Goal: Information Seeking & Learning: Find specific fact

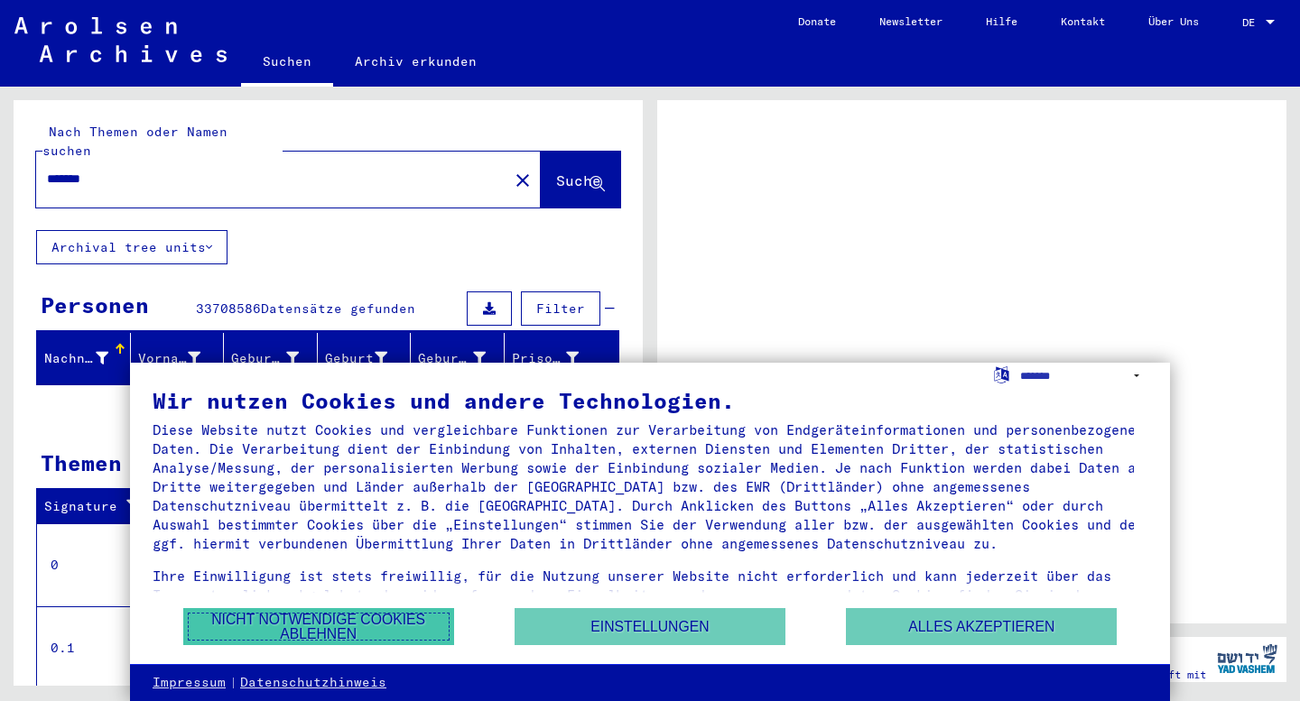
click at [372, 626] on button "Nicht notwendige Cookies ablehnen" at bounding box center [318, 626] width 271 height 37
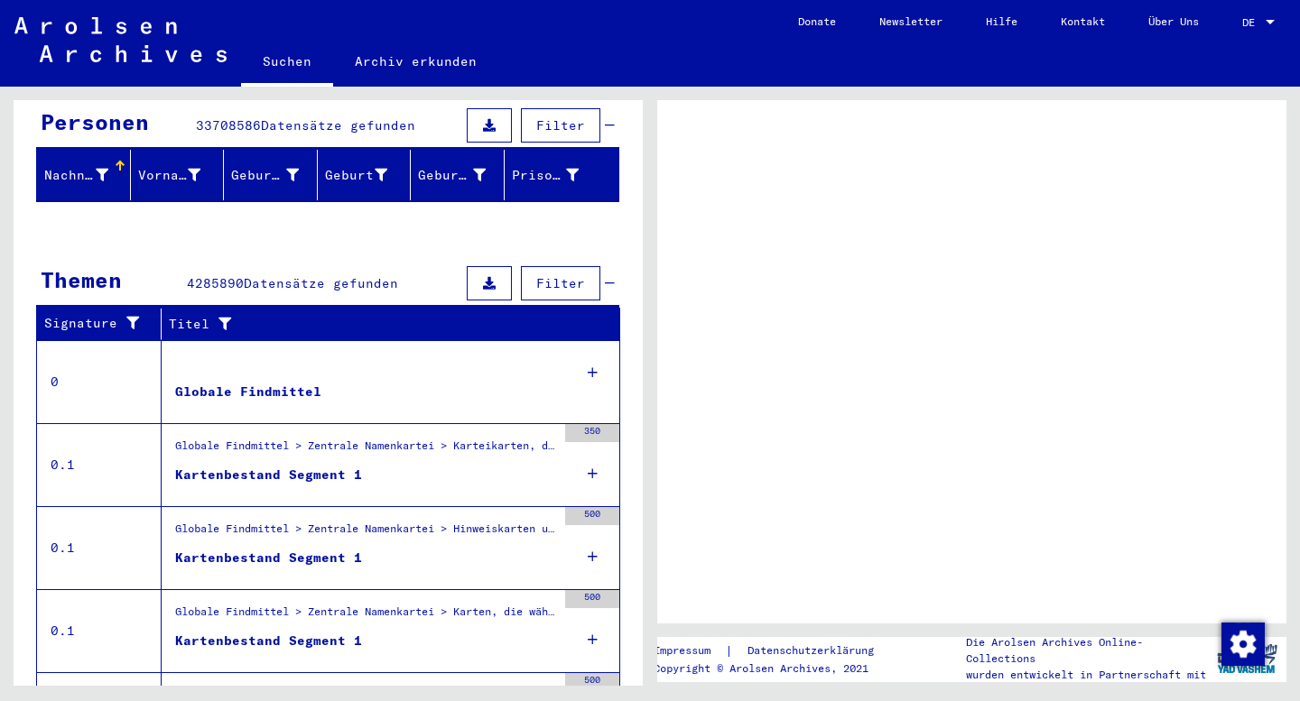
scroll to position [184, 0]
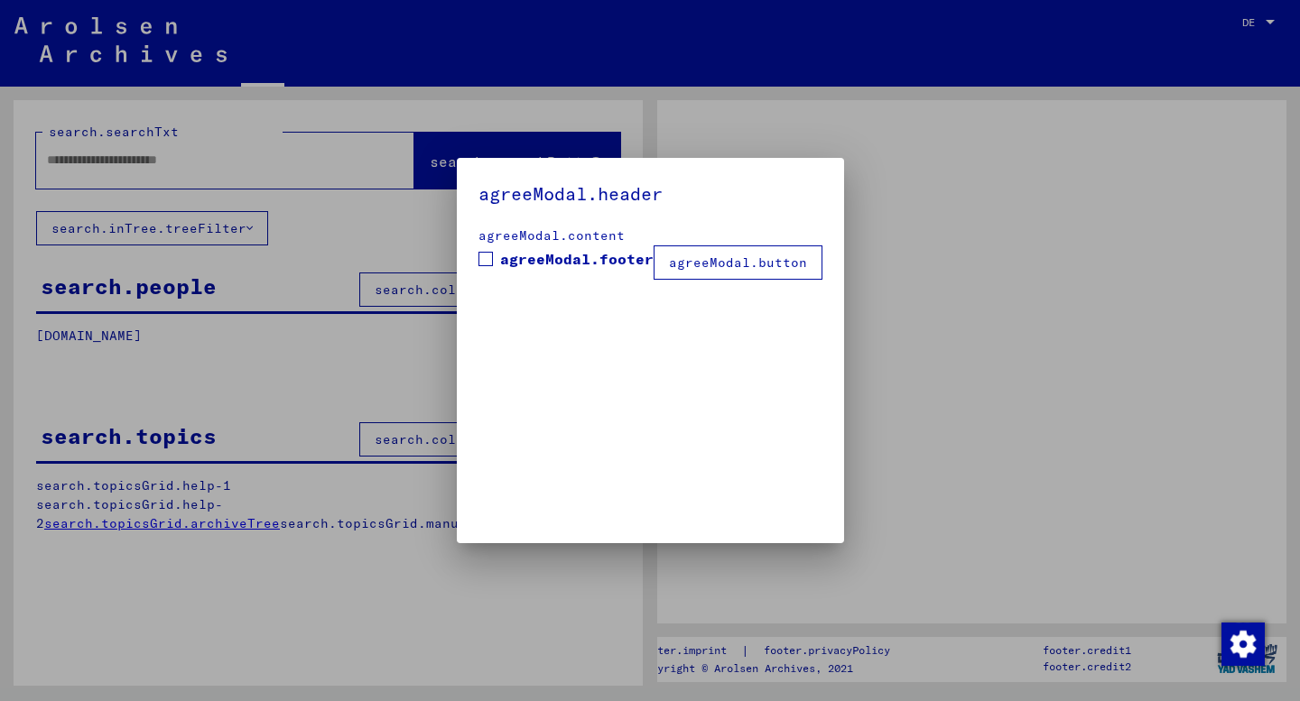
type input "*******"
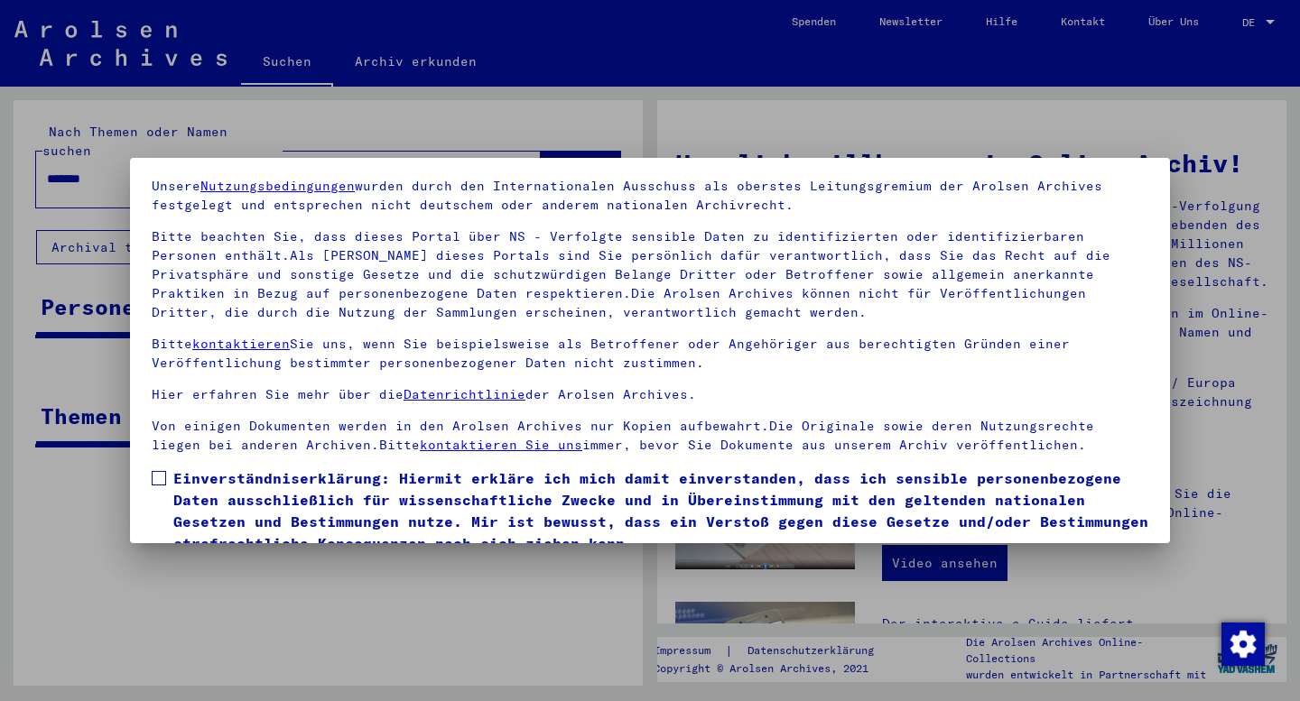
scroll to position [138, 0]
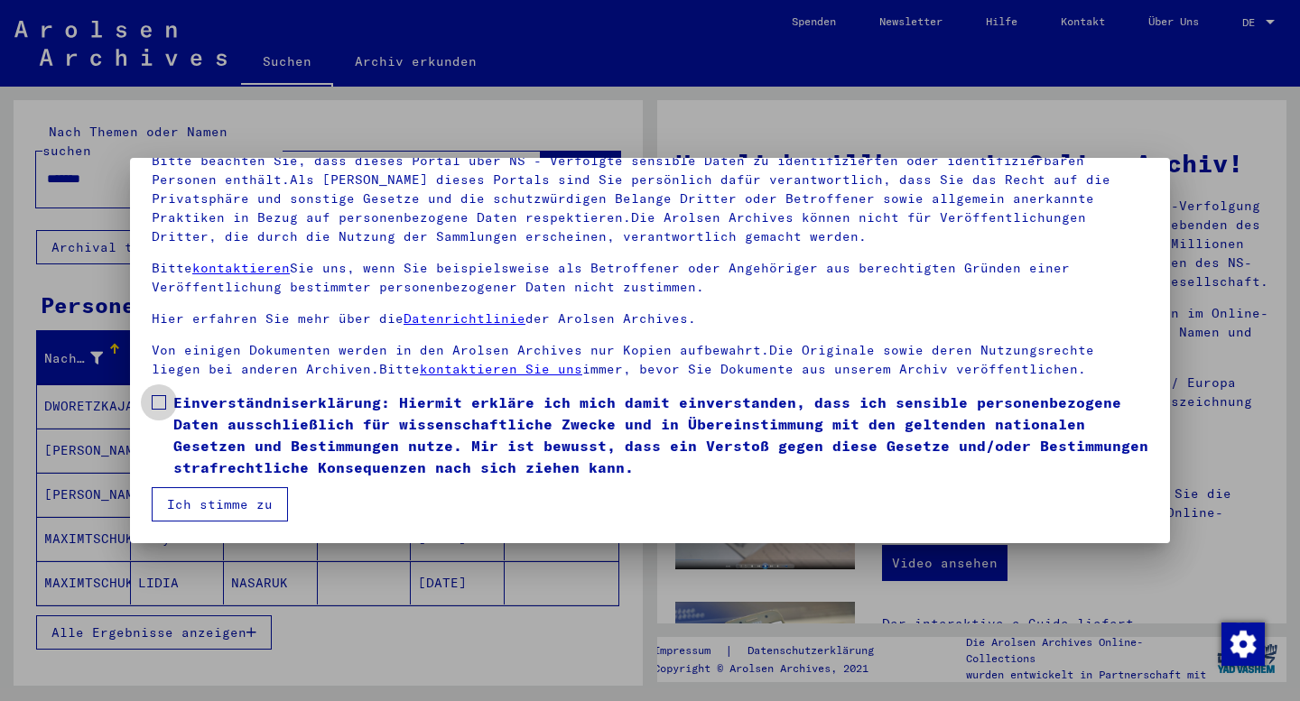
click at [165, 404] on span at bounding box center [159, 402] width 14 height 14
click at [181, 516] on button "Ich stimme zu" at bounding box center [220, 505] width 136 height 34
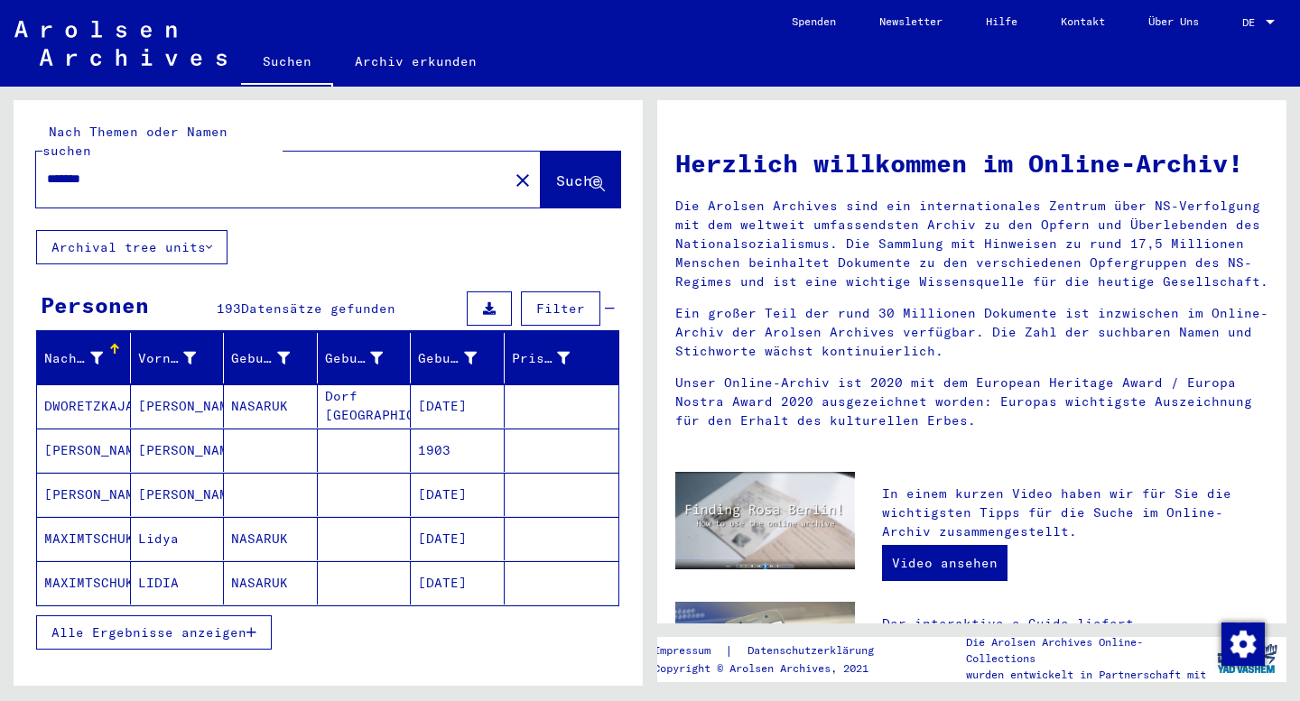
click at [167, 625] on span "Alle Ergebnisse anzeigen" at bounding box center [148, 633] width 195 height 16
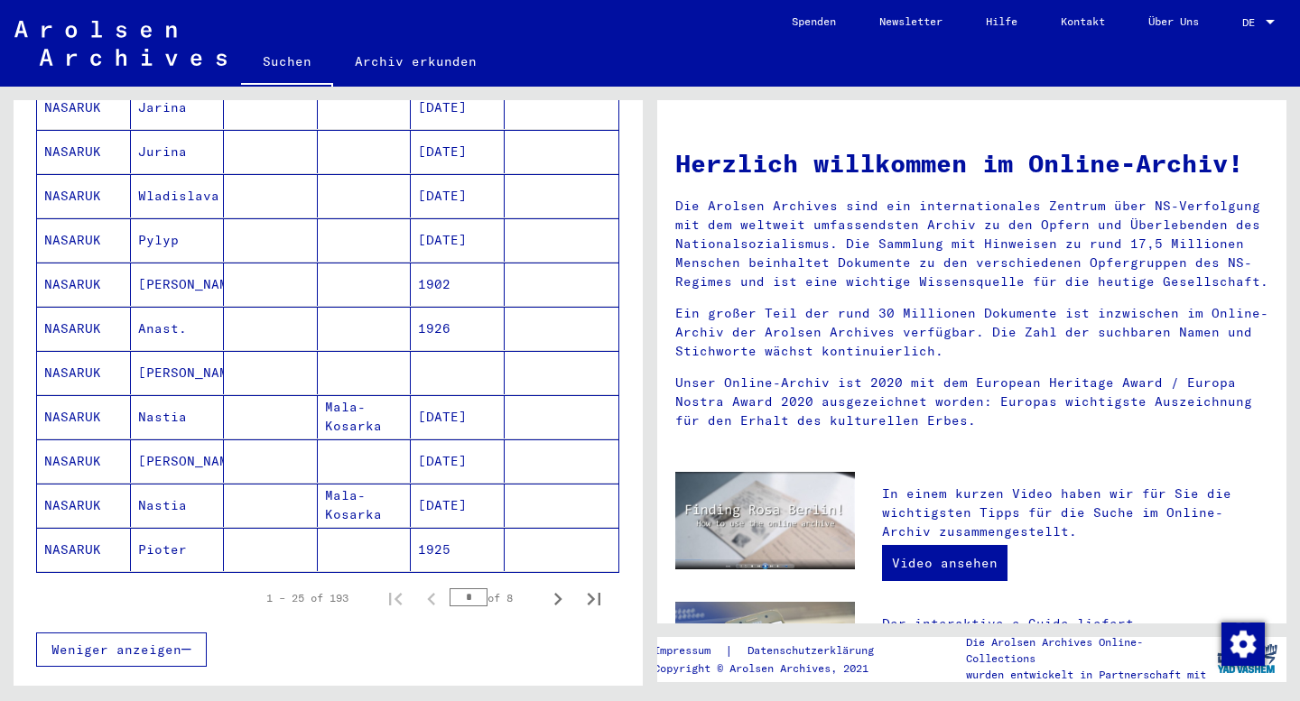
scroll to position [922, 0]
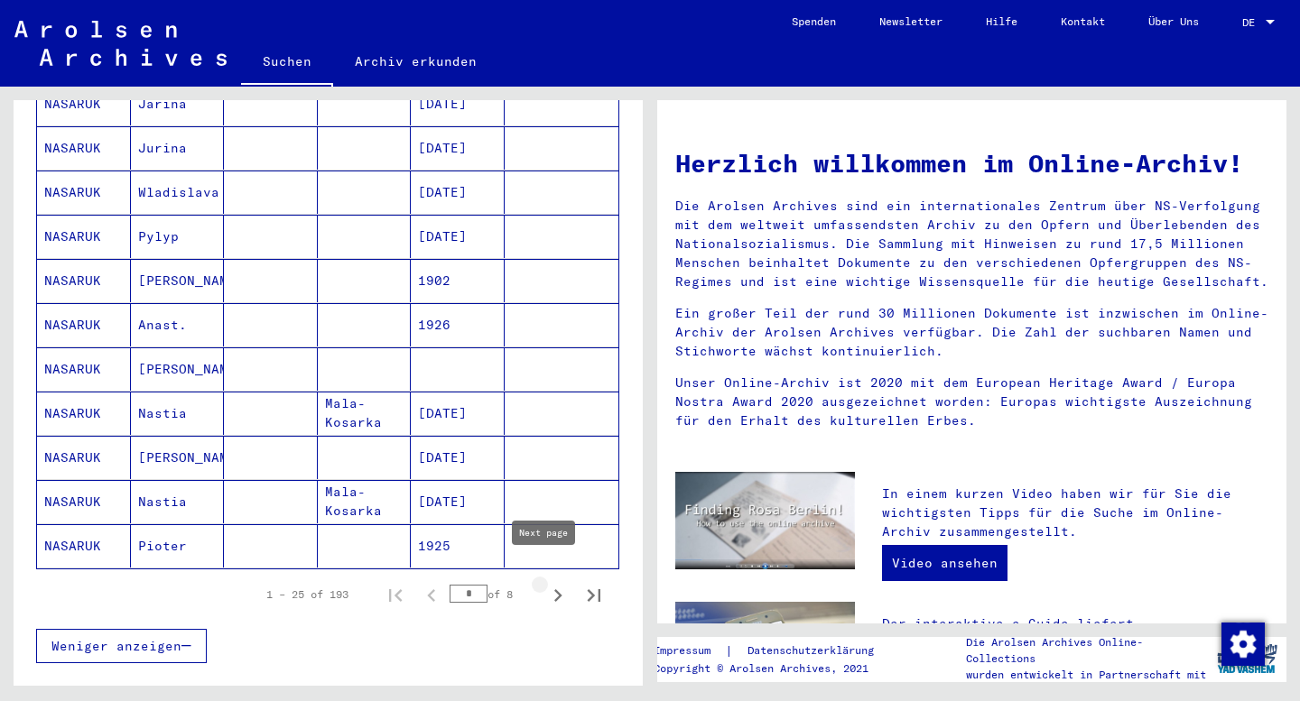
click at [545, 583] on icon "Next page" at bounding box center [557, 595] width 25 height 25
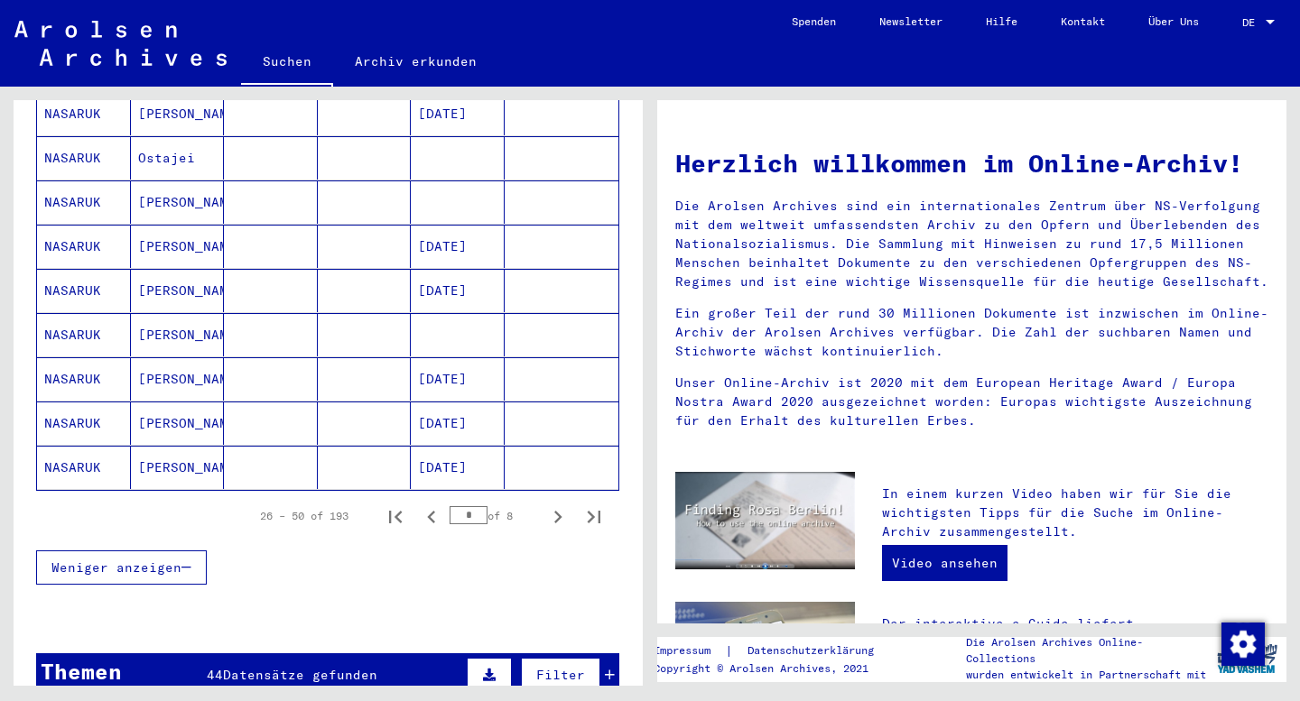
scroll to position [1001, 0]
click at [549, 504] on icon "Next page" at bounding box center [557, 516] width 25 height 25
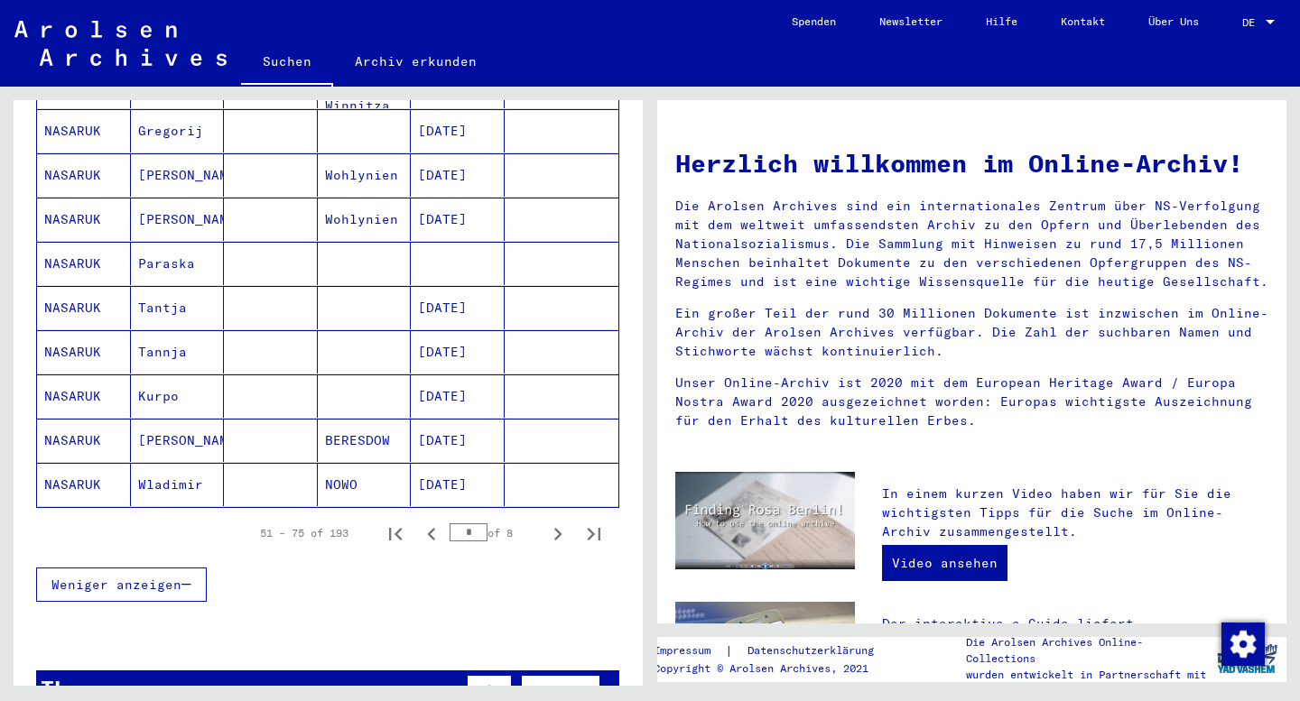
scroll to position [986, 0]
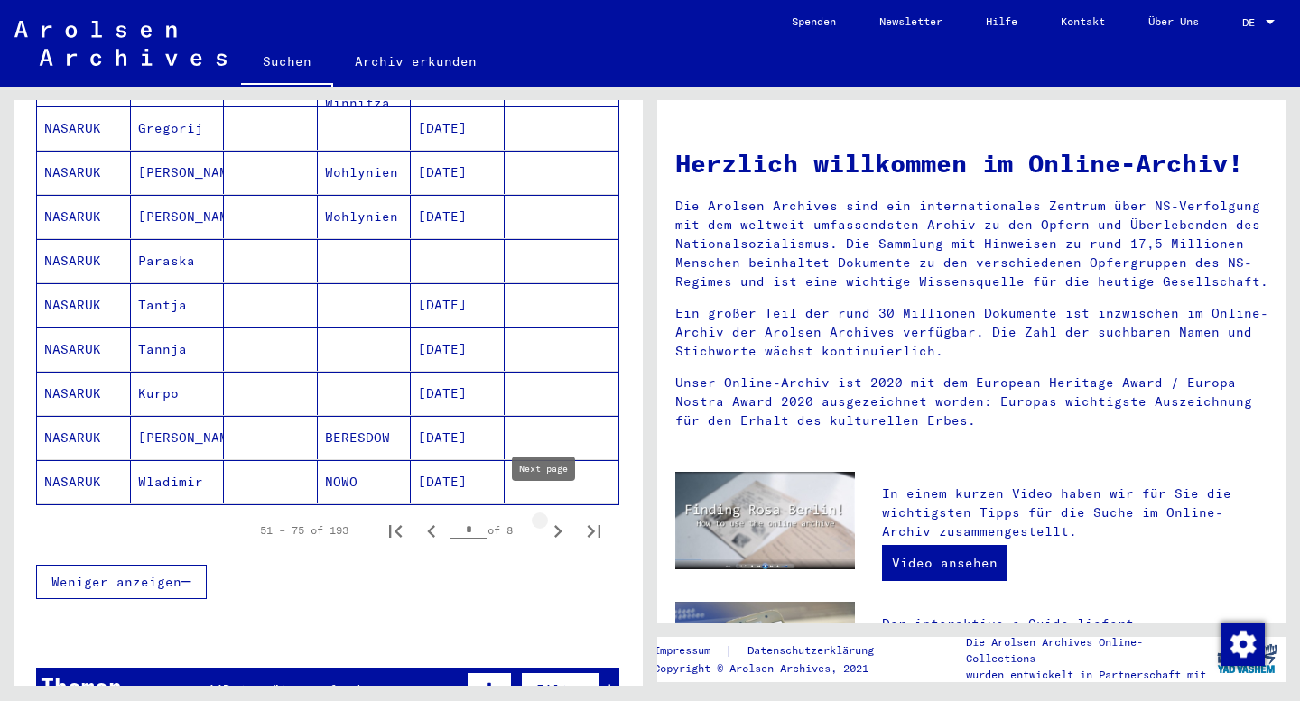
click at [545, 519] on icon "Next page" at bounding box center [557, 531] width 25 height 25
type input "*"
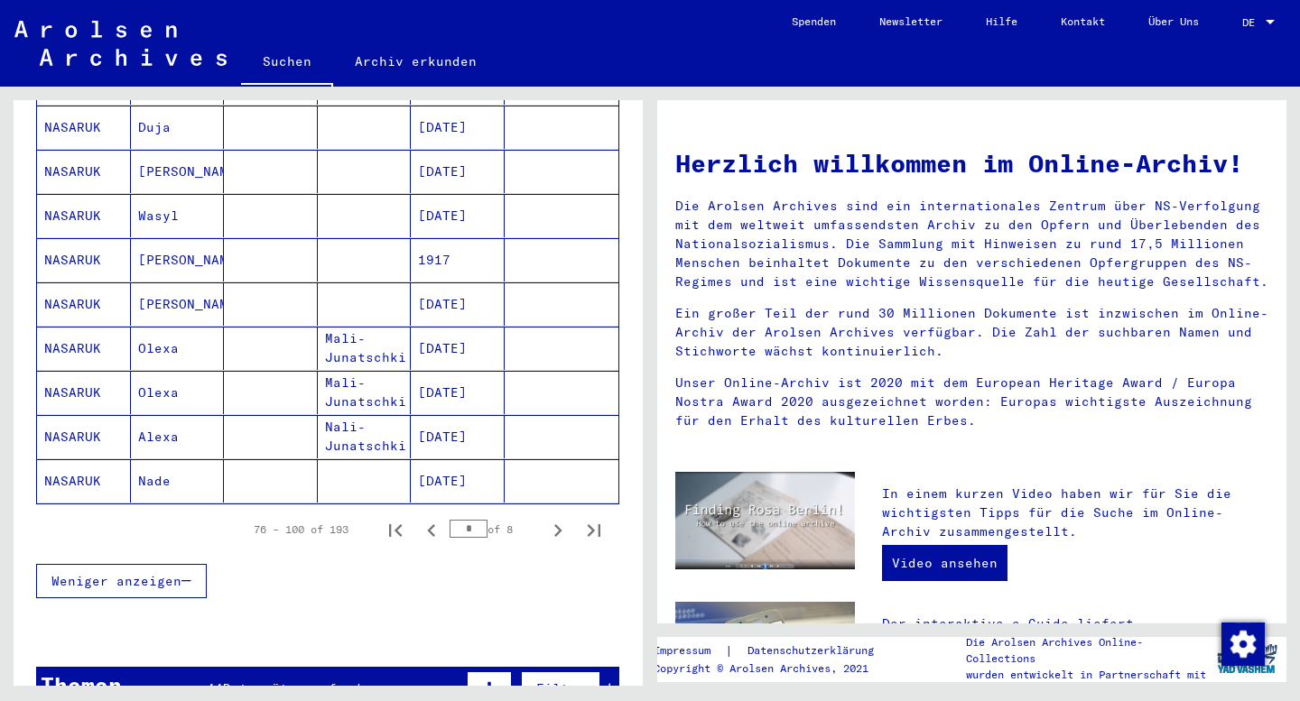
scroll to position [997, 0]
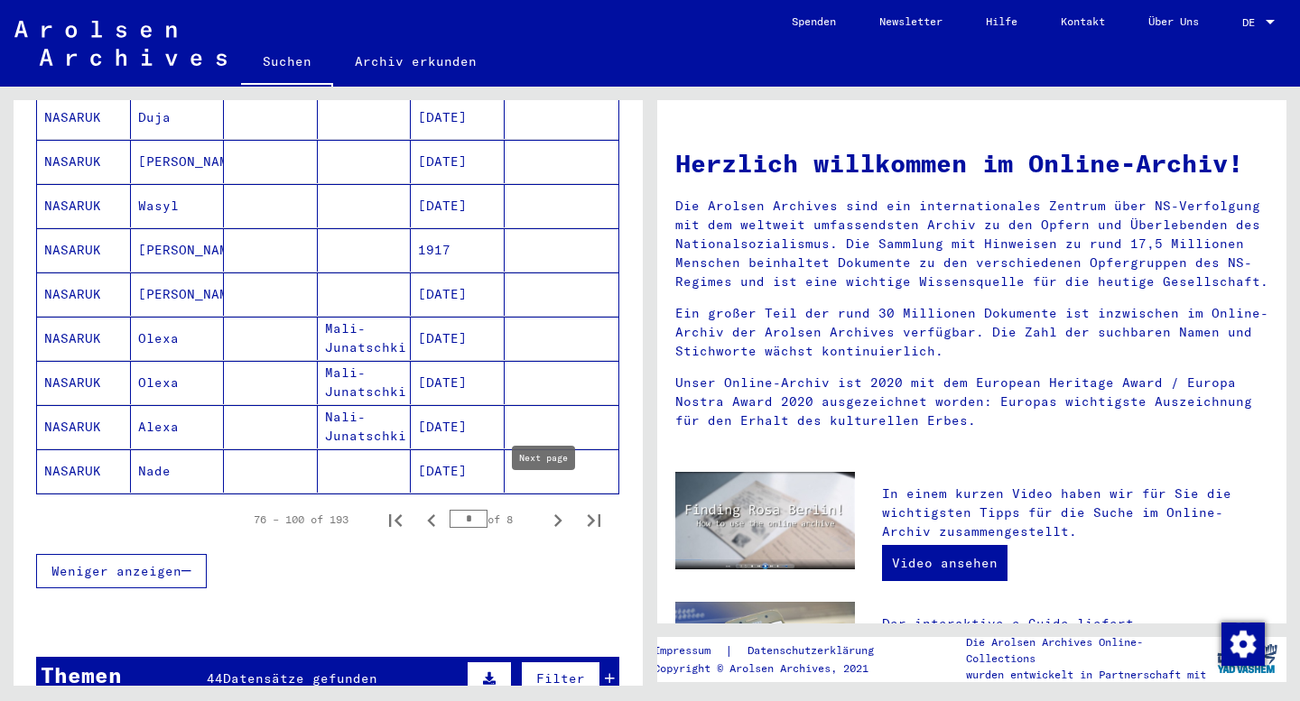
click at [545, 508] on icon "Next page" at bounding box center [557, 520] width 25 height 25
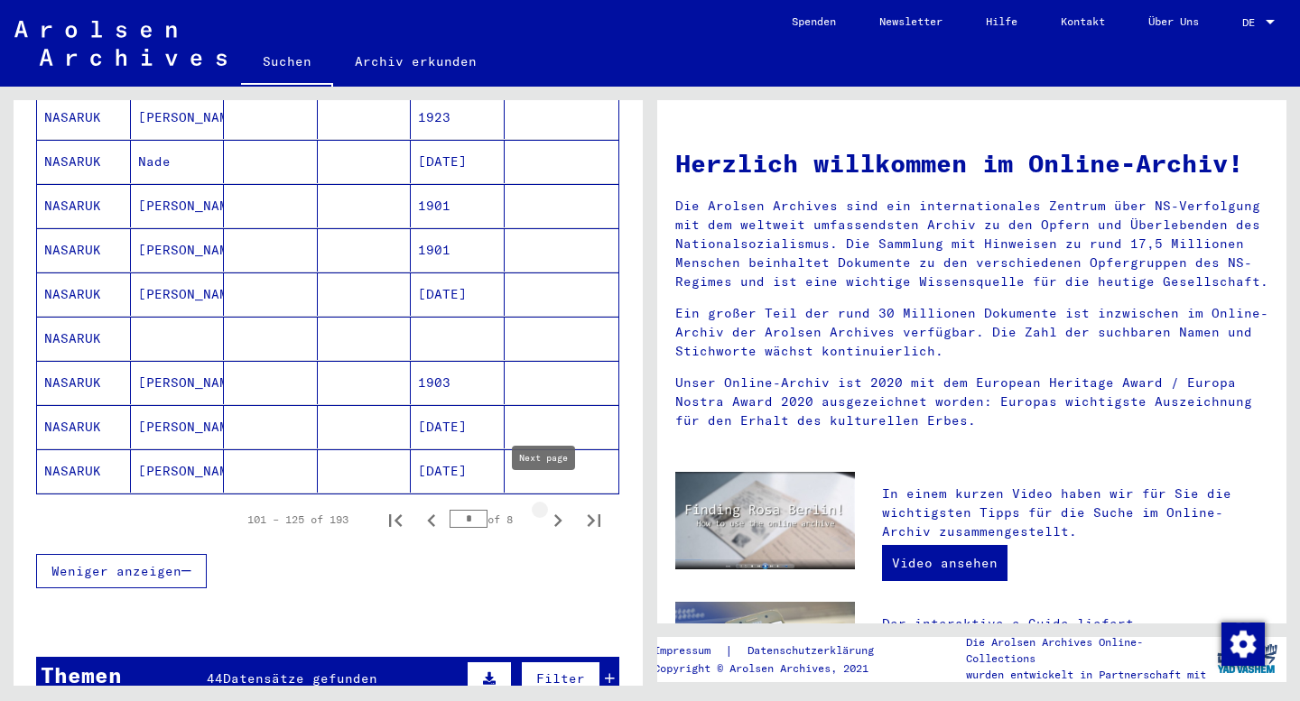
type input "*"
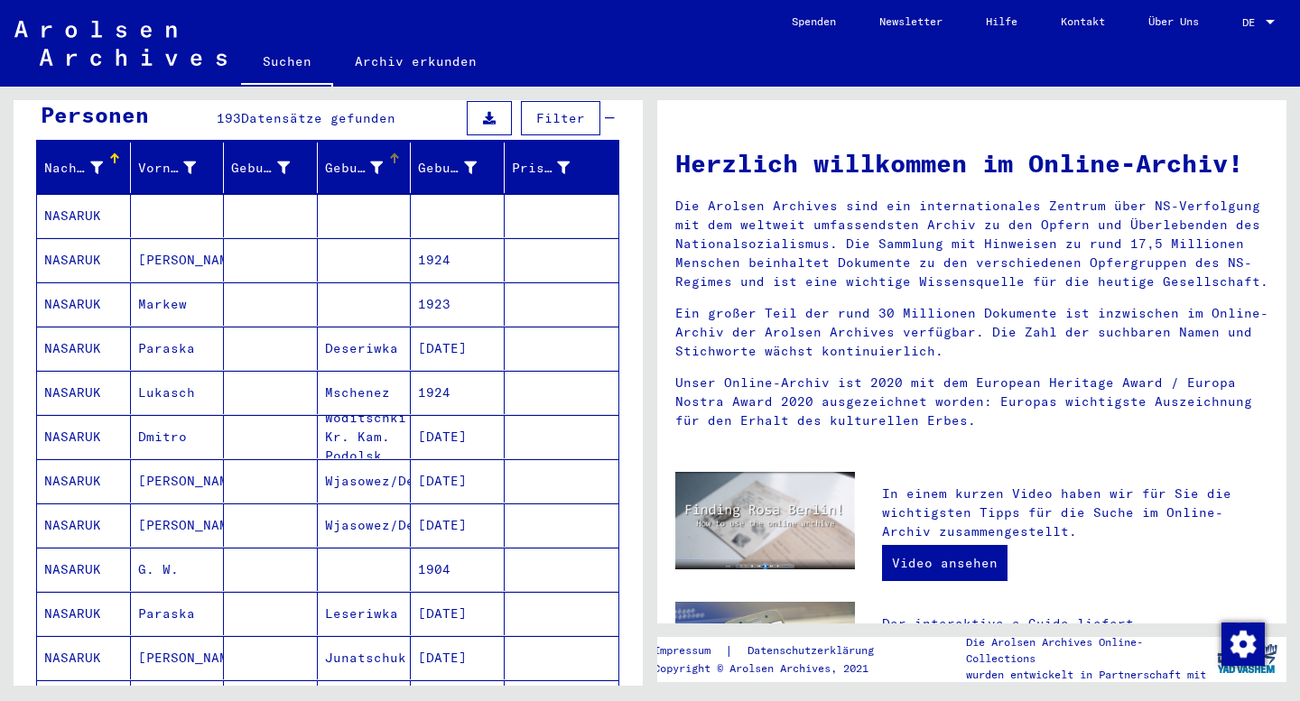
scroll to position [190, 0]
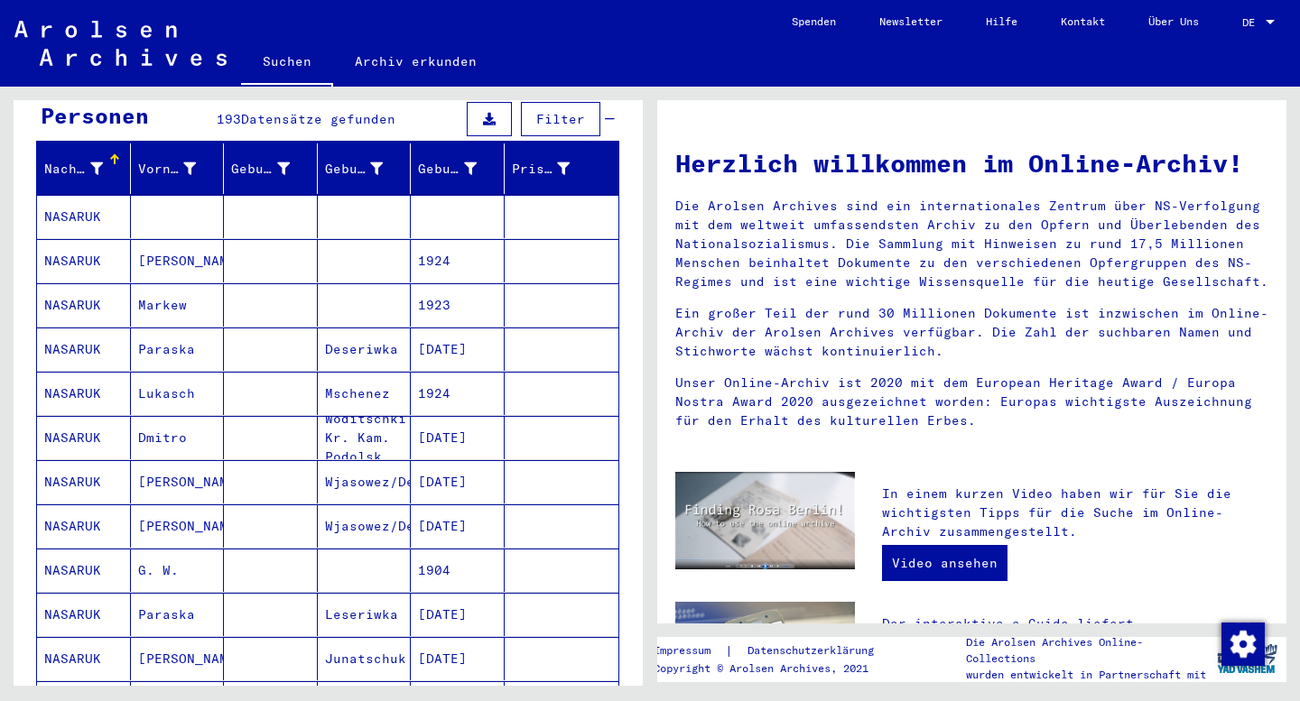
click at [81, 196] on mat-cell "NASARUK" at bounding box center [84, 216] width 94 height 43
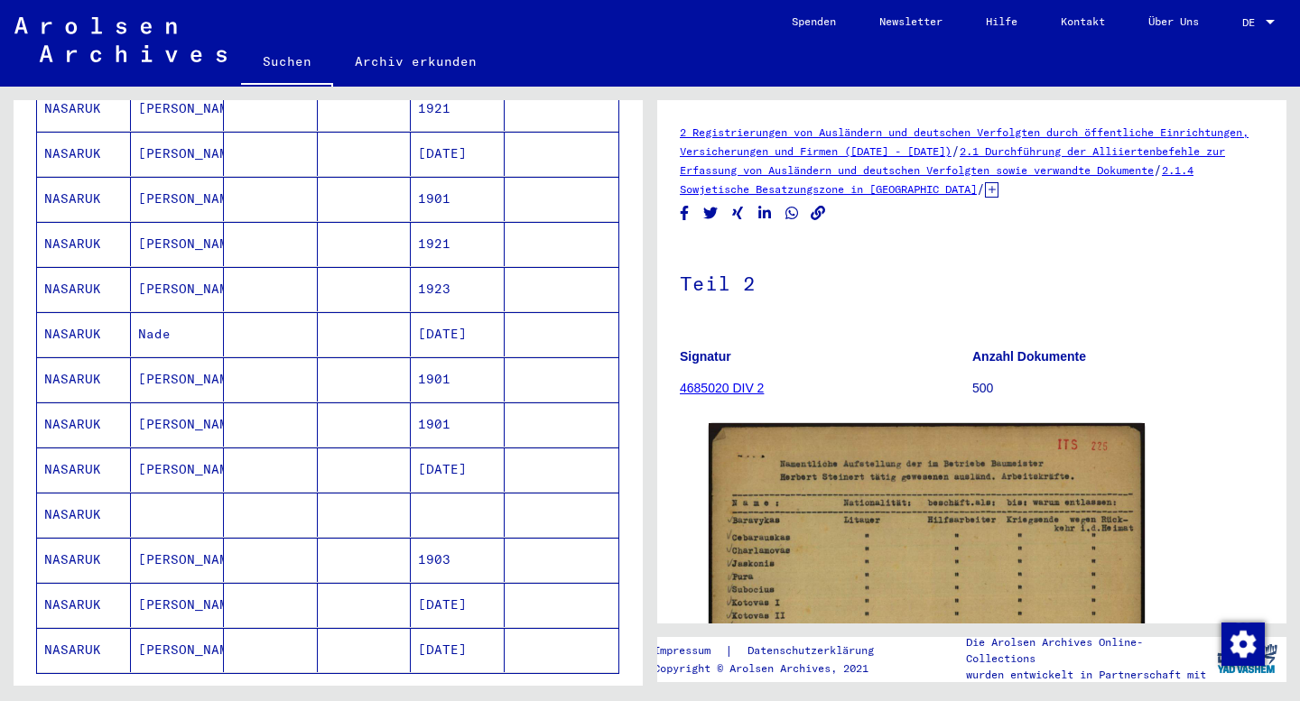
scroll to position [841, 0]
click at [84, 497] on mat-cell "NASARUK" at bounding box center [84, 514] width 94 height 44
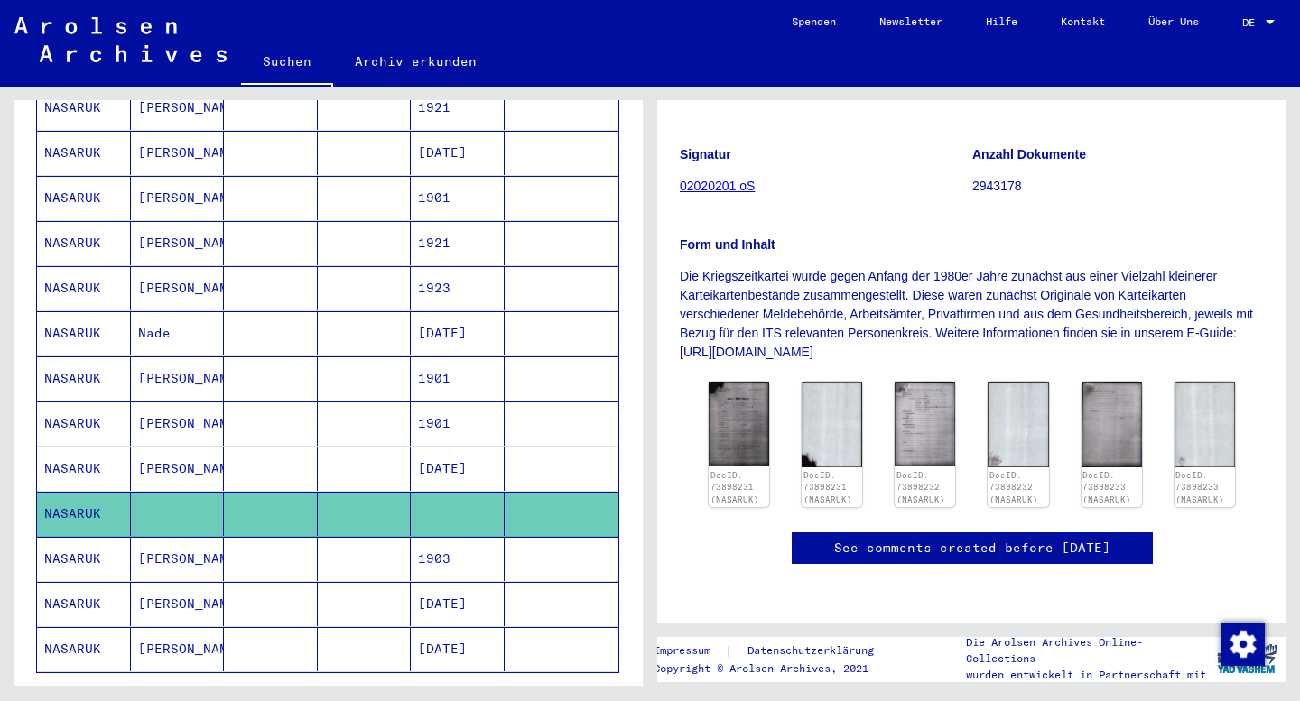
scroll to position [347, 0]
click at [730, 379] on img at bounding box center [739, 423] width 64 height 89
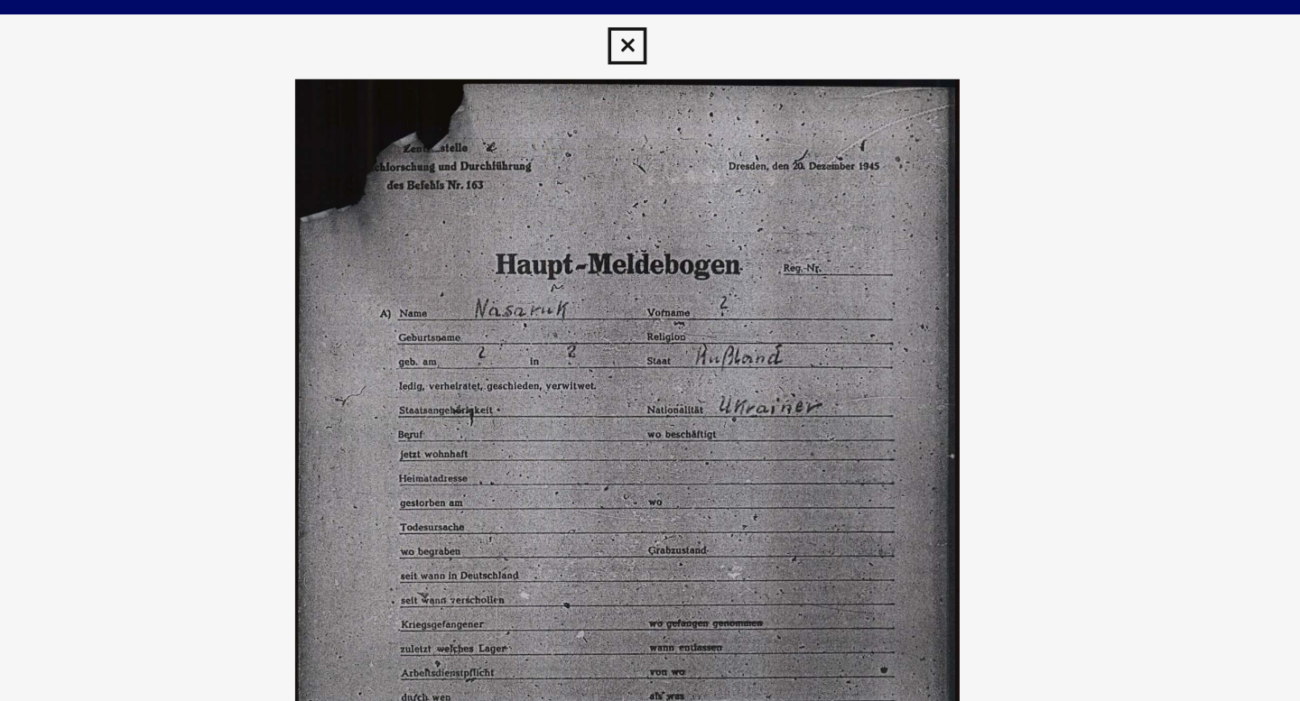
click at [648, 20] on icon at bounding box center [649, 27] width 21 height 22
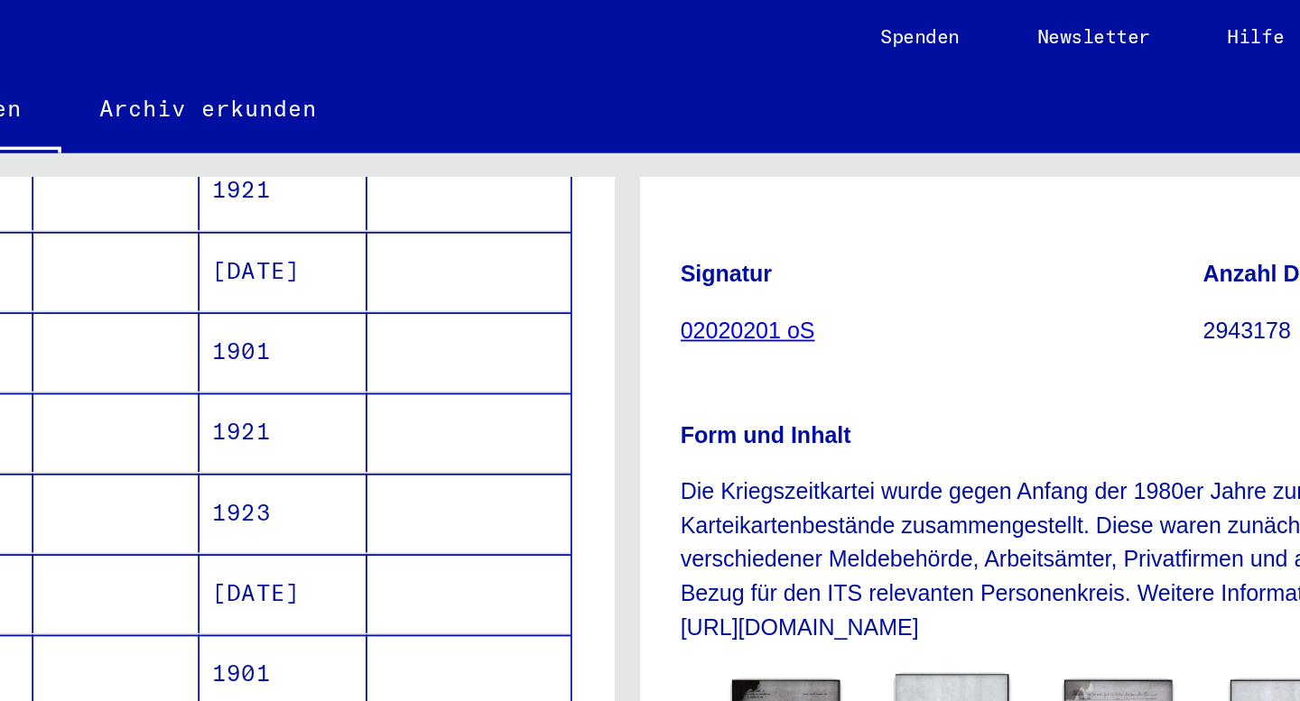
click at [824, 379] on img at bounding box center [832, 424] width 64 height 90
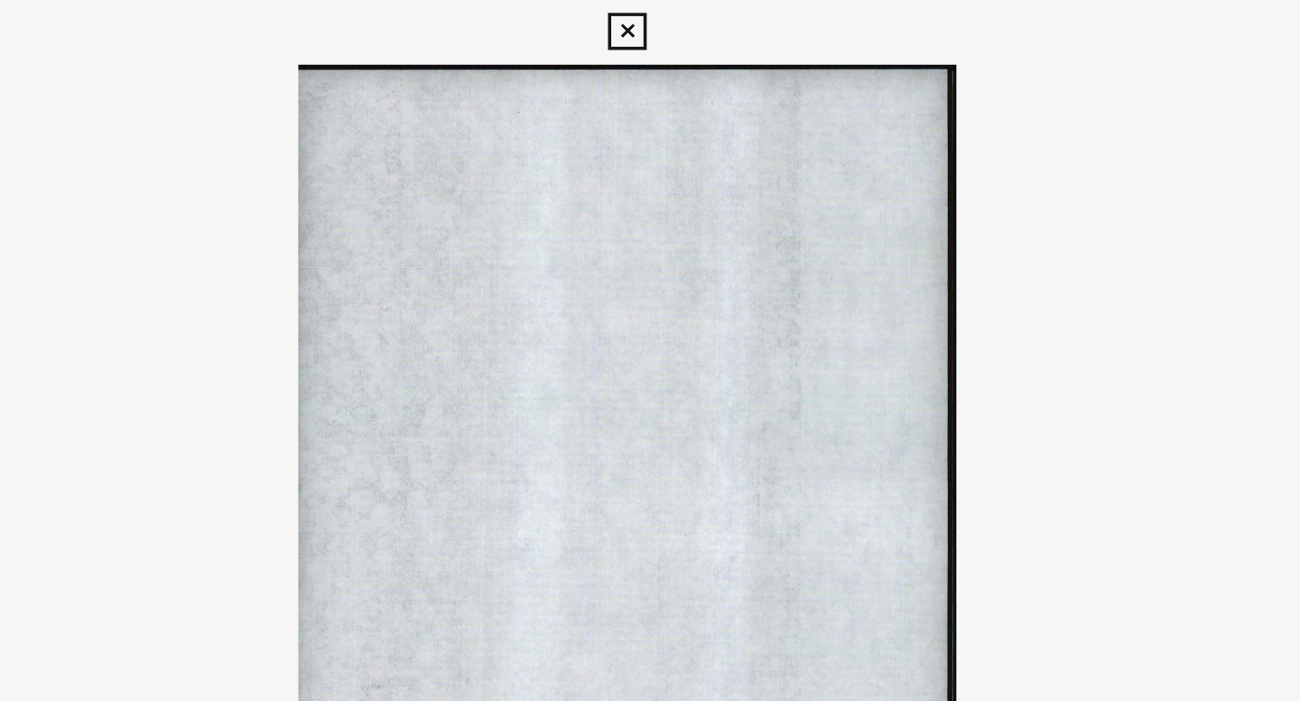
click at [645, 19] on icon at bounding box center [649, 27] width 21 height 22
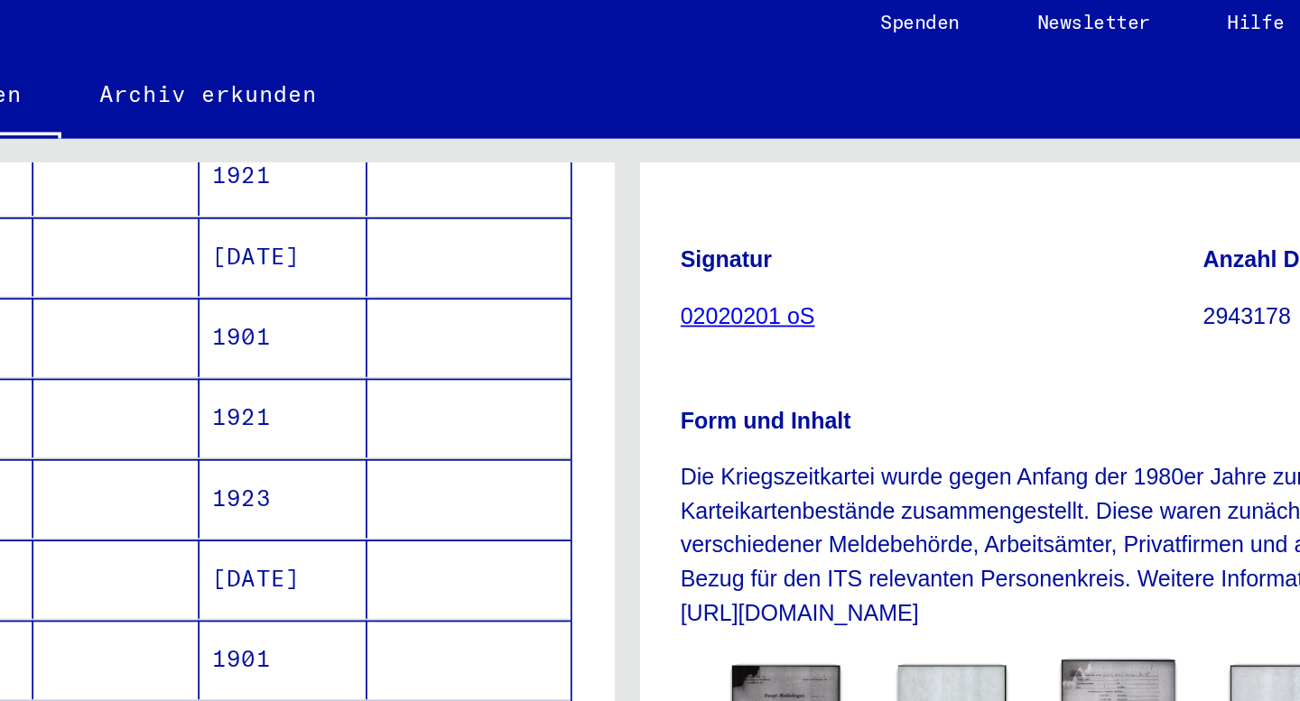
click at [917, 379] on img at bounding box center [926, 423] width 64 height 88
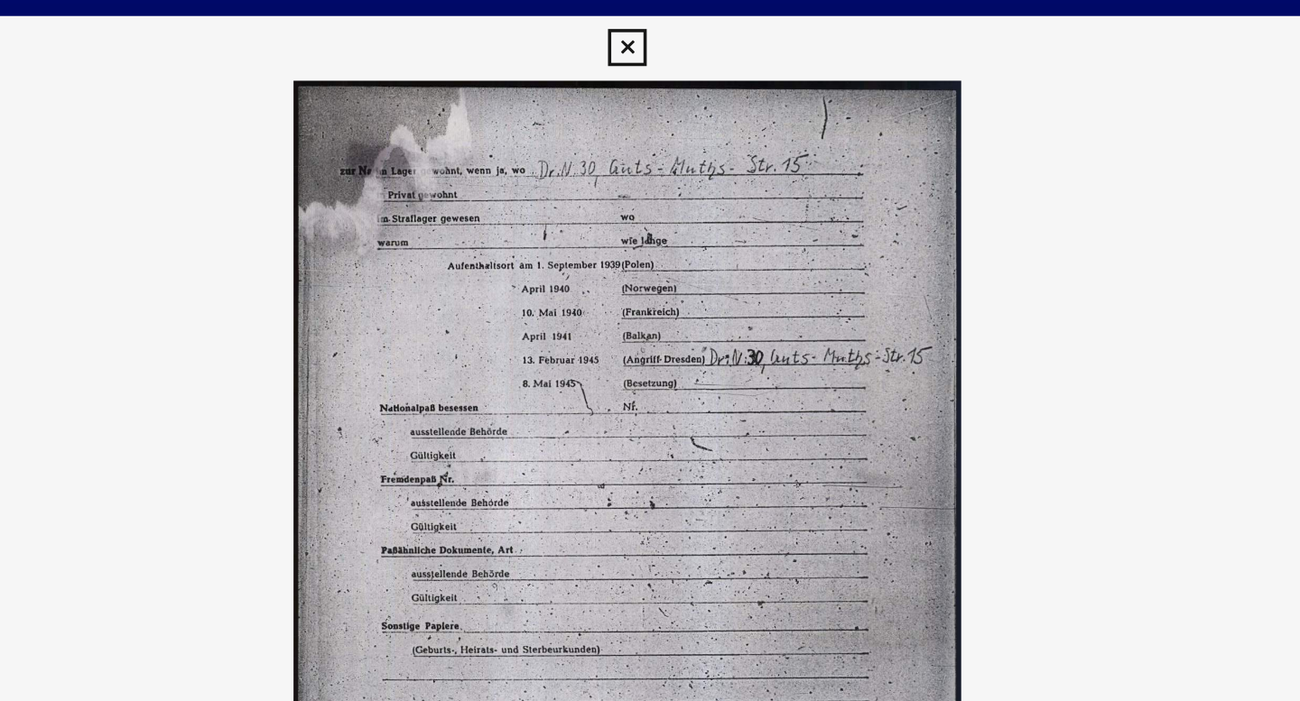
click at [646, 23] on icon at bounding box center [649, 27] width 21 height 22
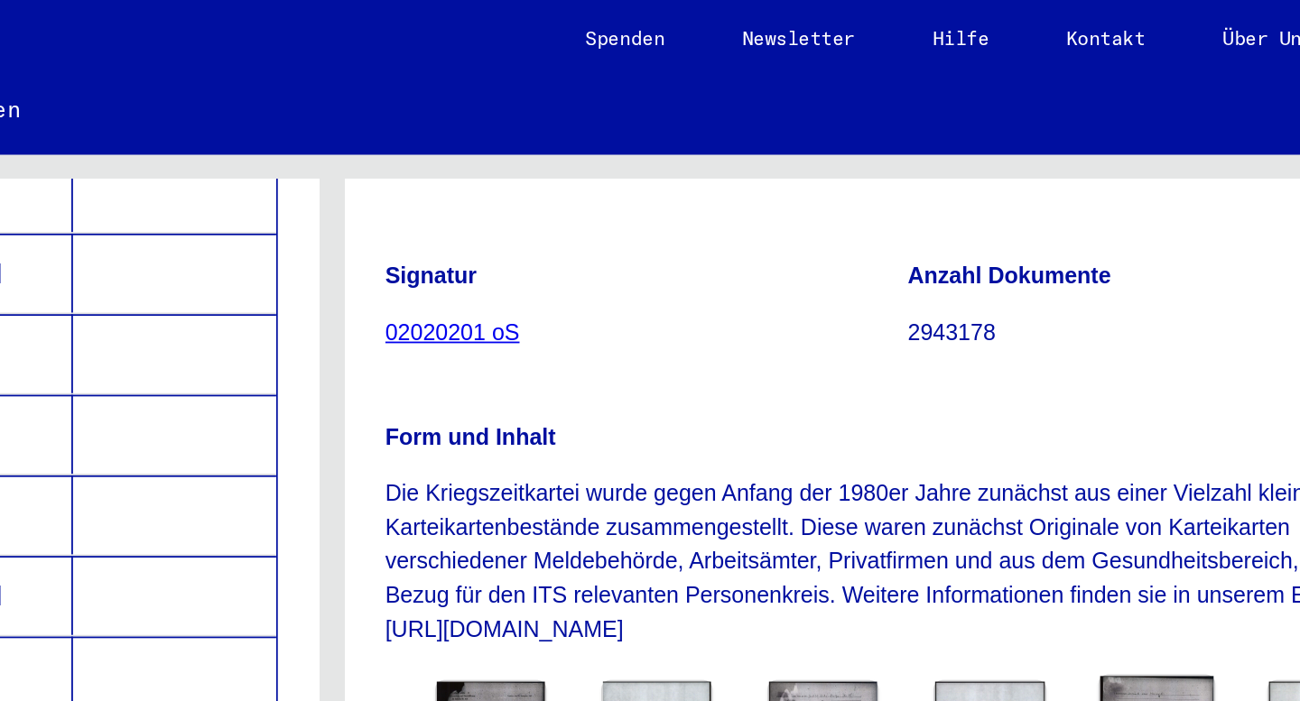
click at [1100, 379] on img at bounding box center [1112, 423] width 64 height 89
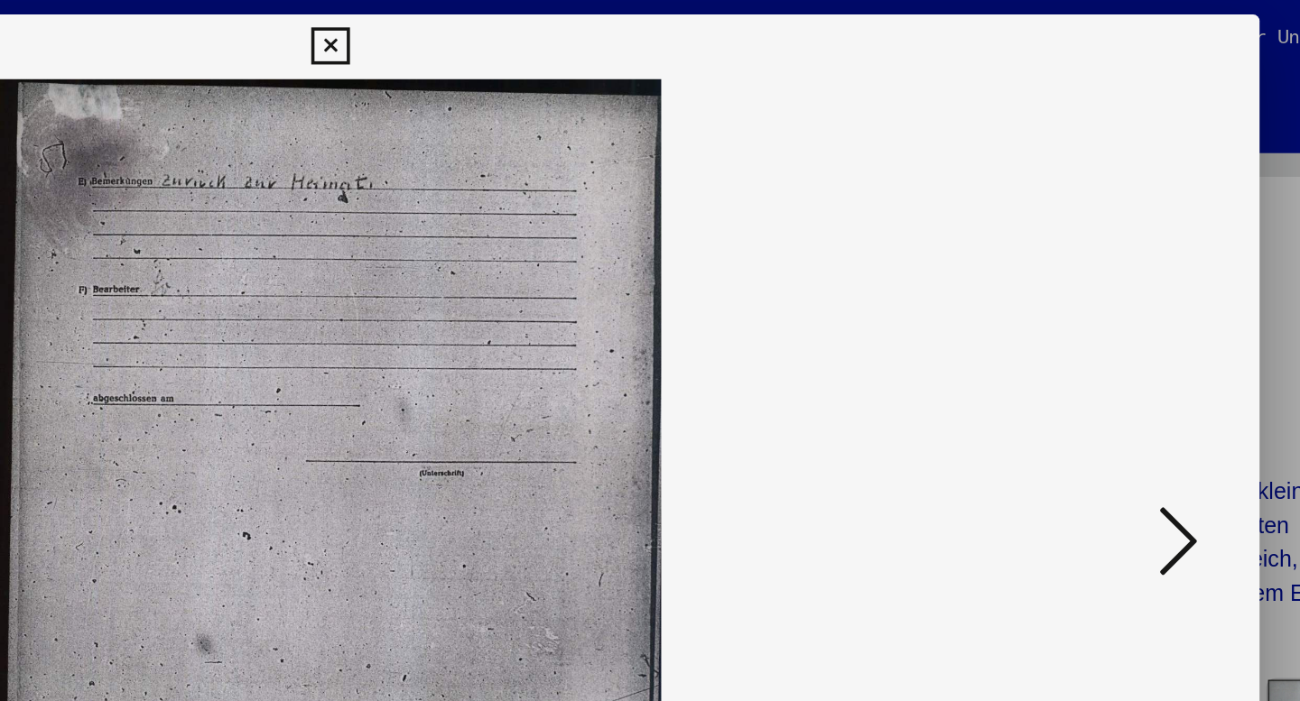
click at [653, 26] on icon at bounding box center [649, 27] width 21 height 22
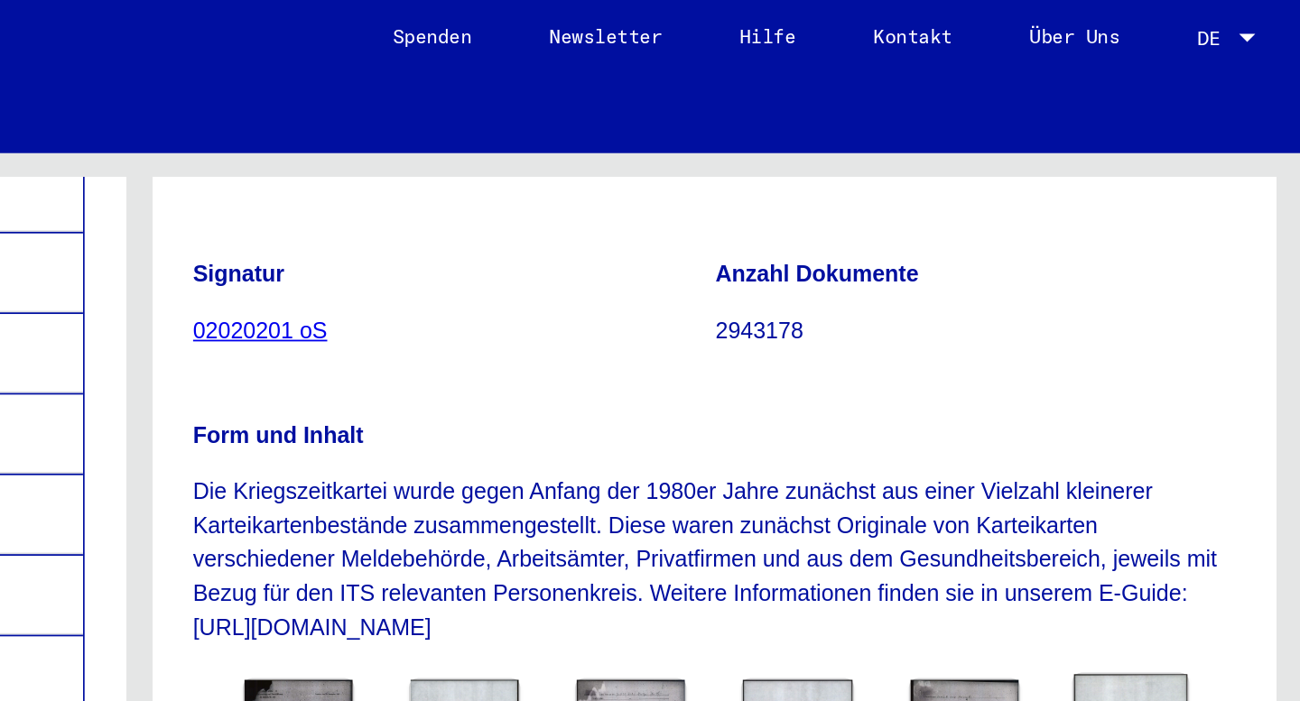
scroll to position [0, 0]
click at [1194, 379] on img at bounding box center [1205, 423] width 64 height 89
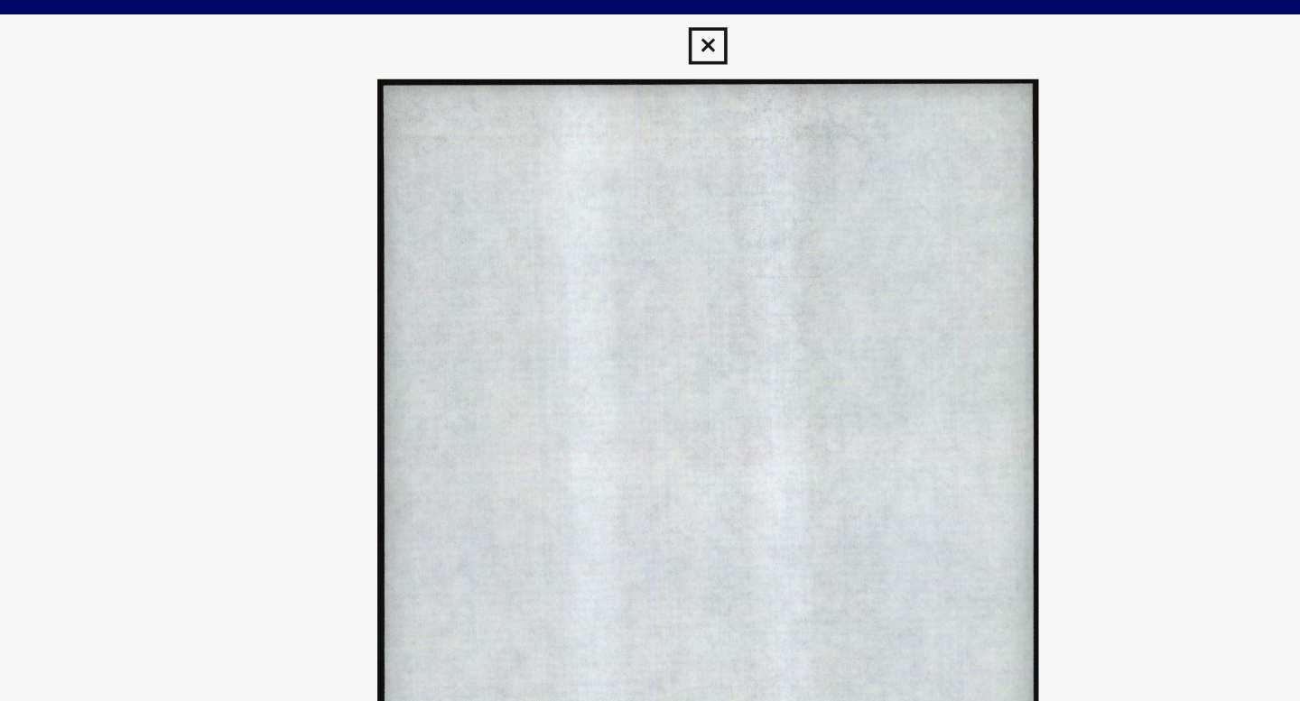
click at [640, 26] on icon at bounding box center [649, 27] width 21 height 22
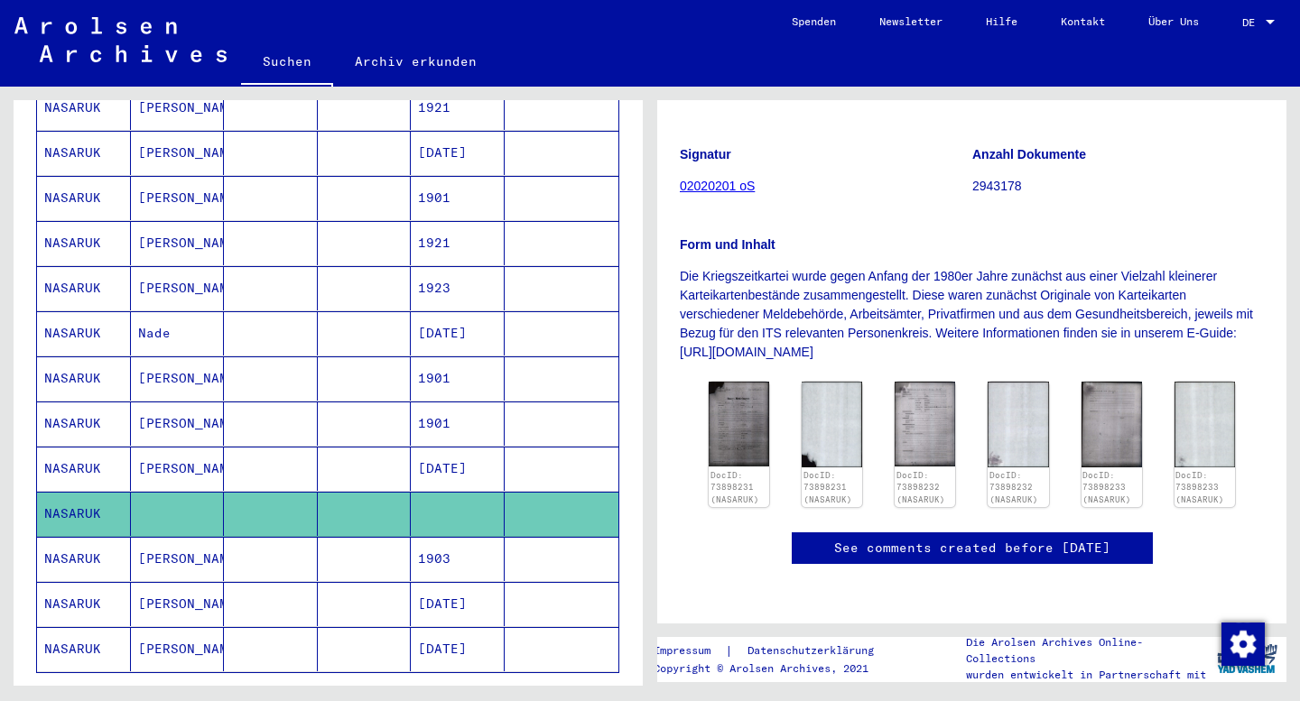
scroll to position [922, 0]
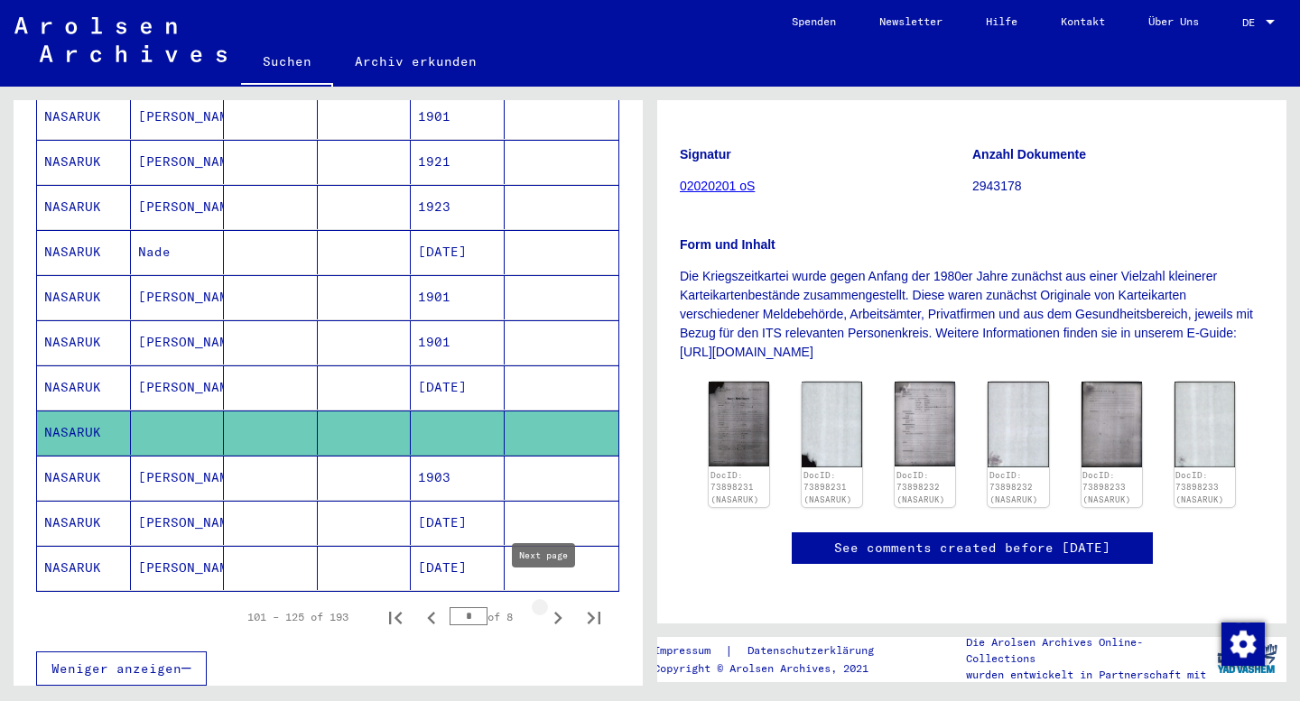
click at [540, 600] on button "Next page" at bounding box center [558, 617] width 36 height 36
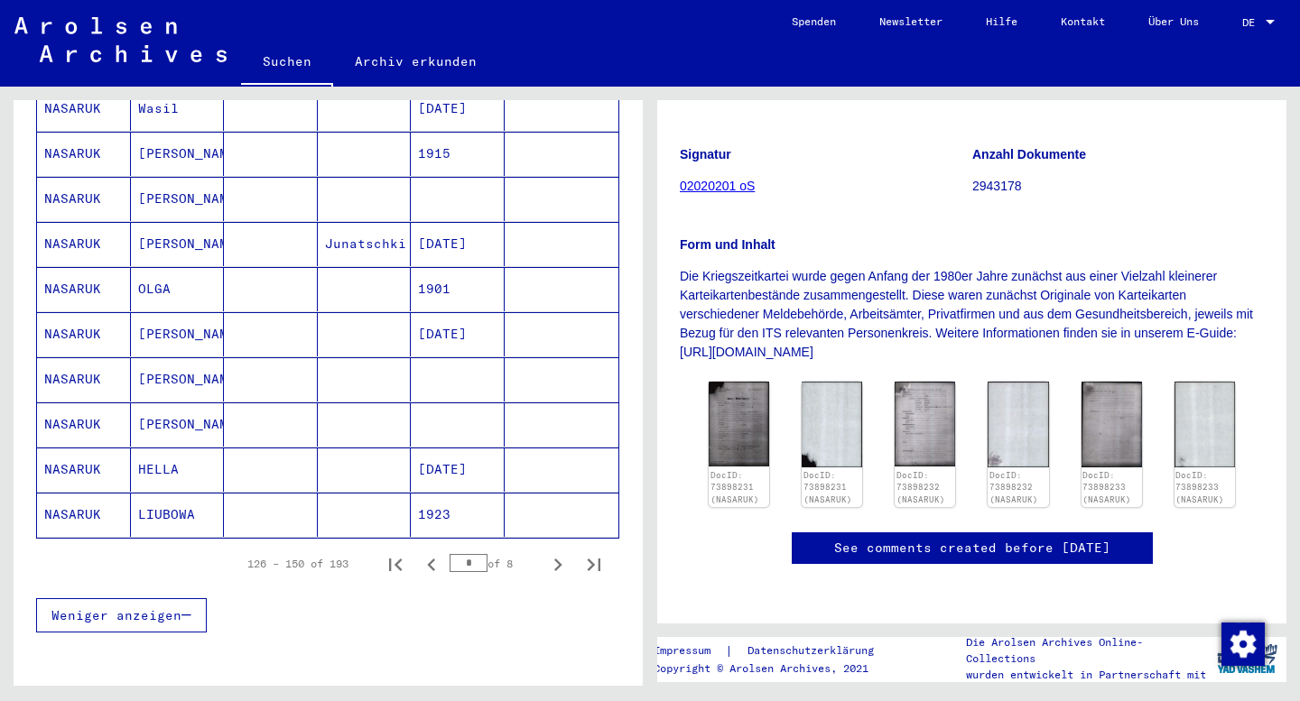
scroll to position [976, 0]
click at [545, 552] on icon "Next page" at bounding box center [557, 564] width 25 height 25
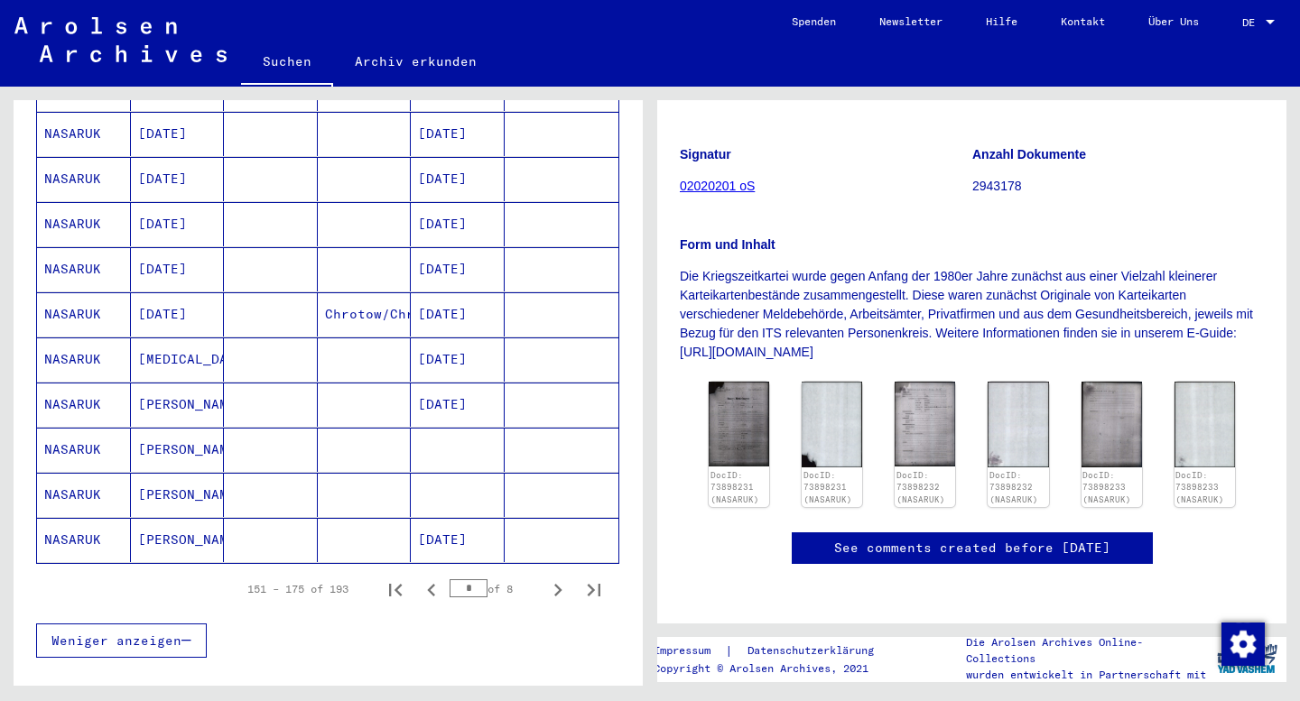
scroll to position [952, 0]
click at [554, 582] on icon "Next page" at bounding box center [558, 588] width 8 height 13
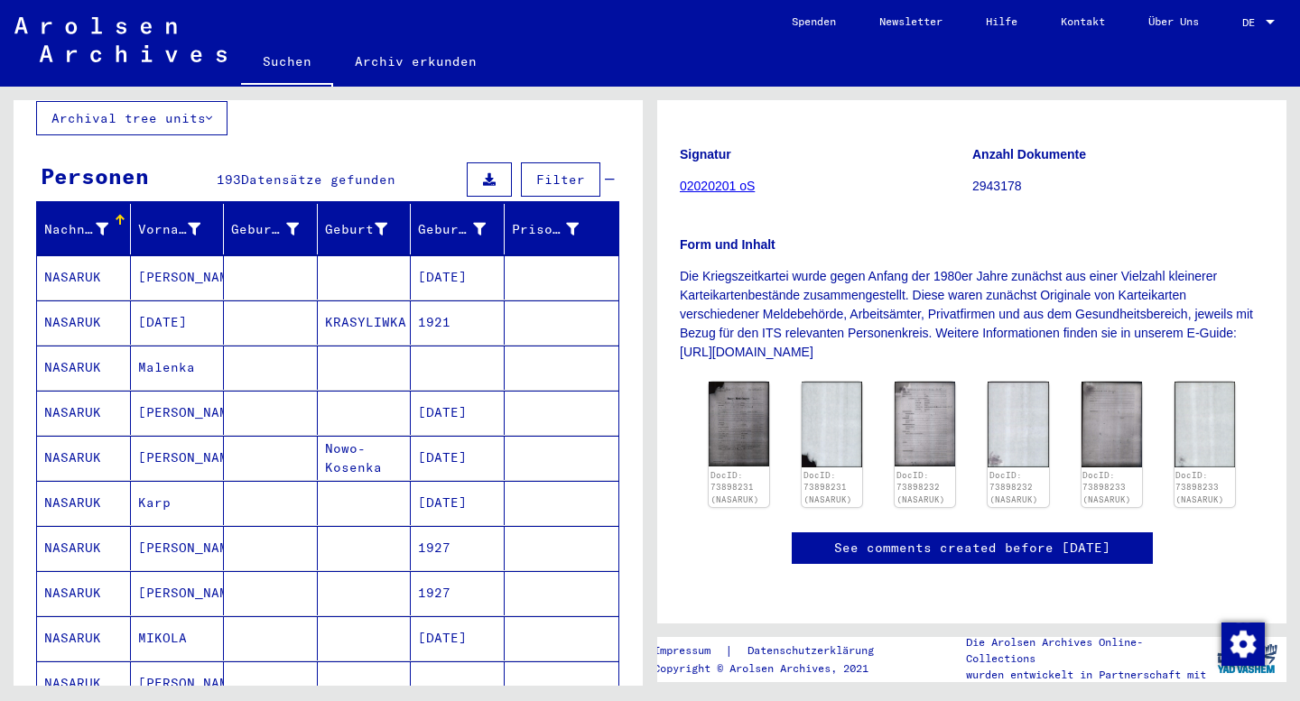
scroll to position [128, 0]
click at [154, 221] on div "Vorname" at bounding box center [169, 230] width 63 height 19
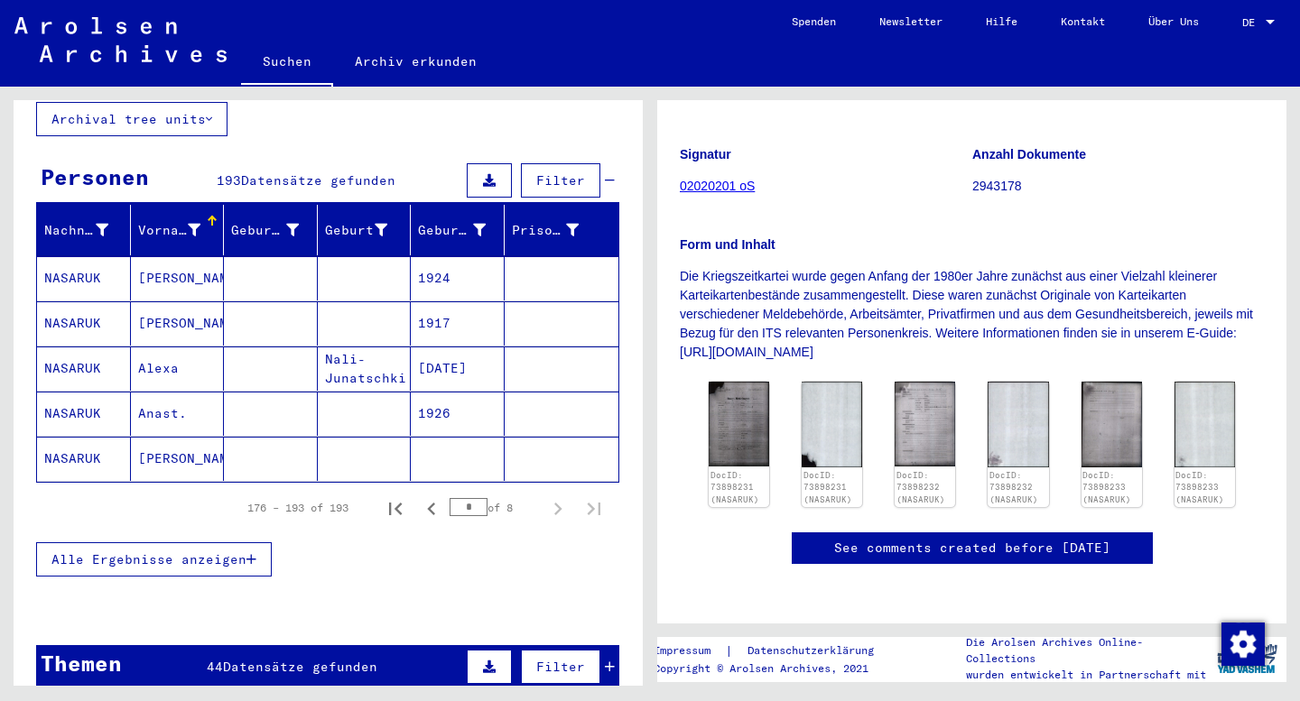
click at [235, 302] on mat-cell at bounding box center [271, 324] width 94 height 44
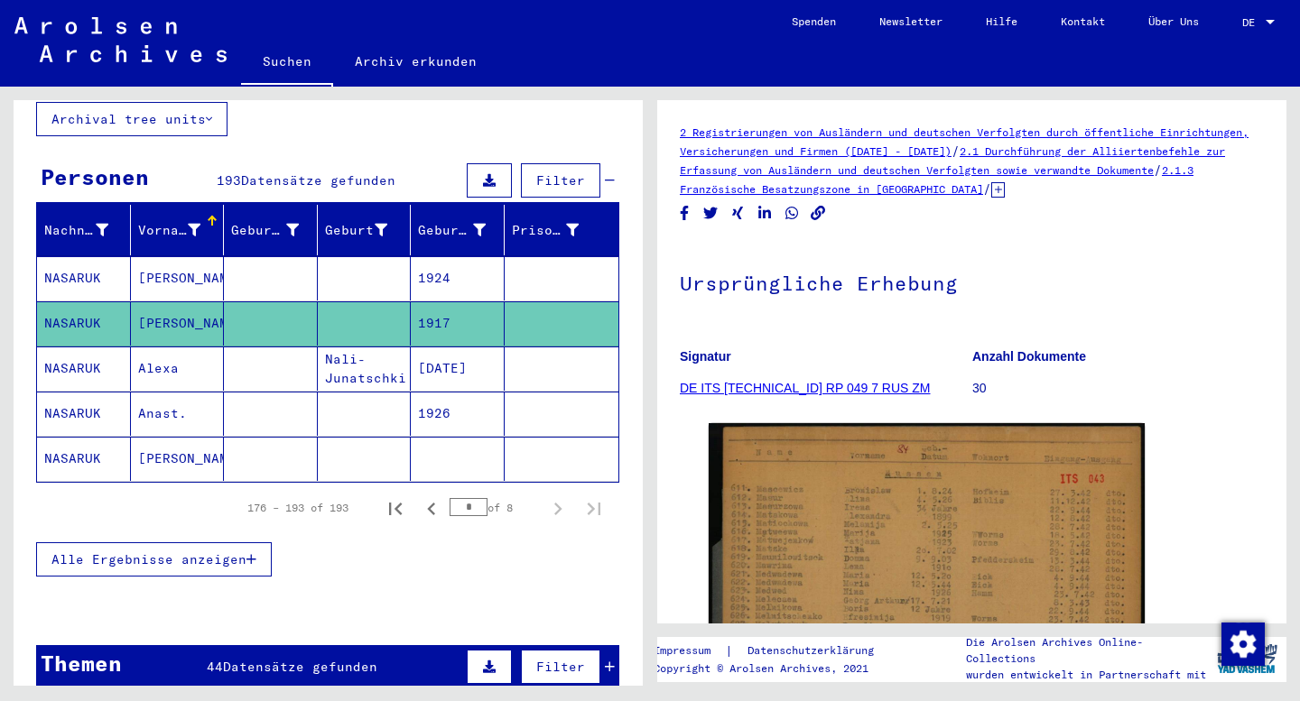
click at [152, 221] on div "Vorname" at bounding box center [169, 230] width 63 height 19
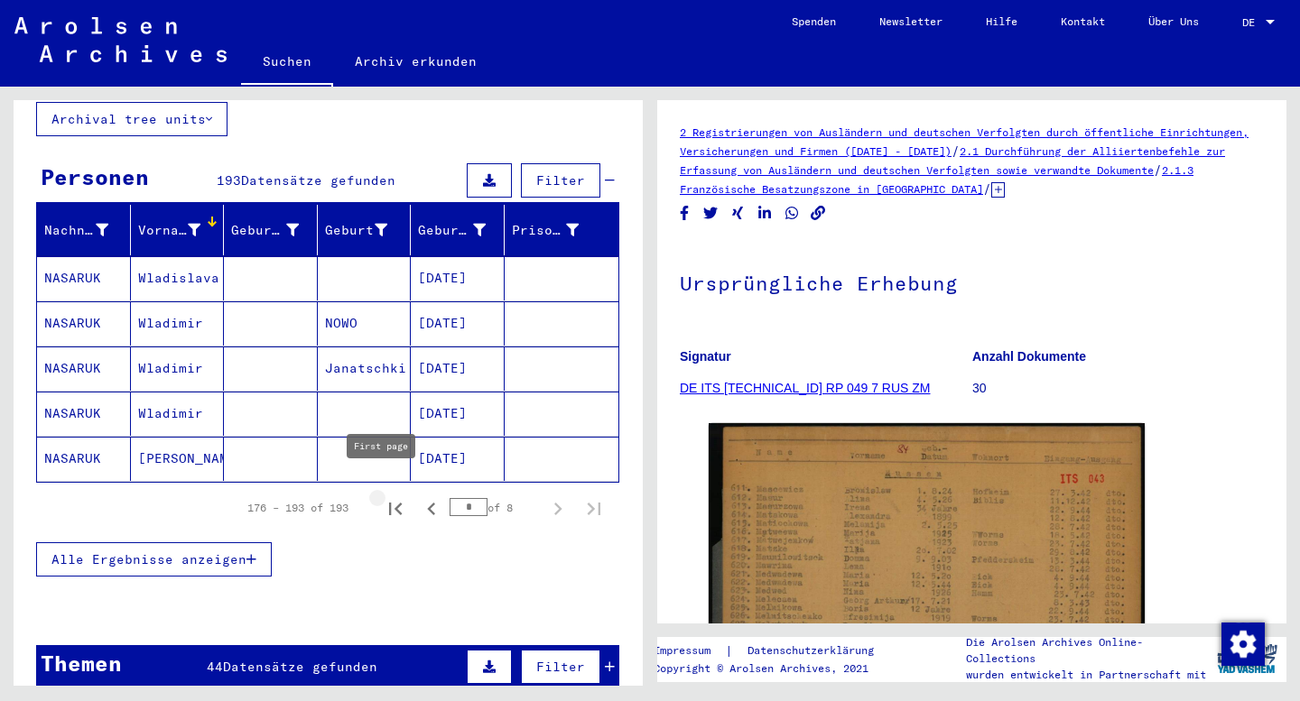
click at [384, 497] on icon "First page" at bounding box center [395, 509] width 25 height 25
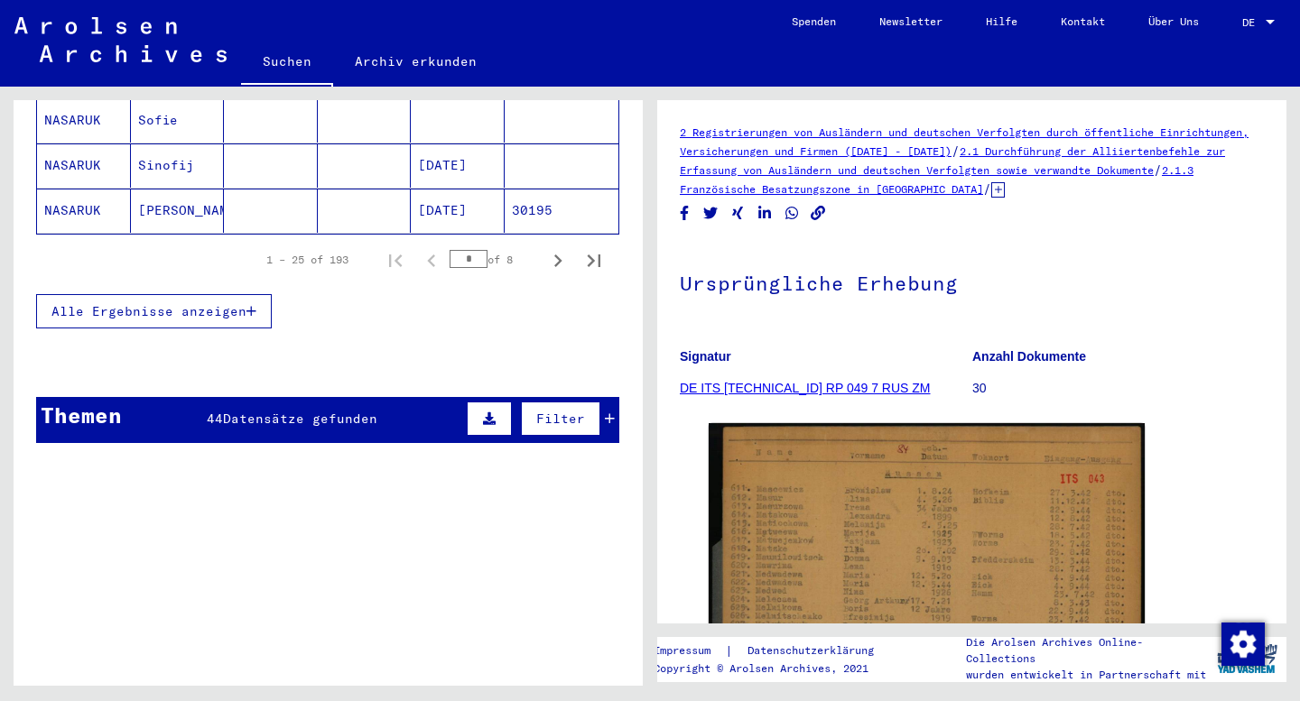
scroll to position [1280, 0]
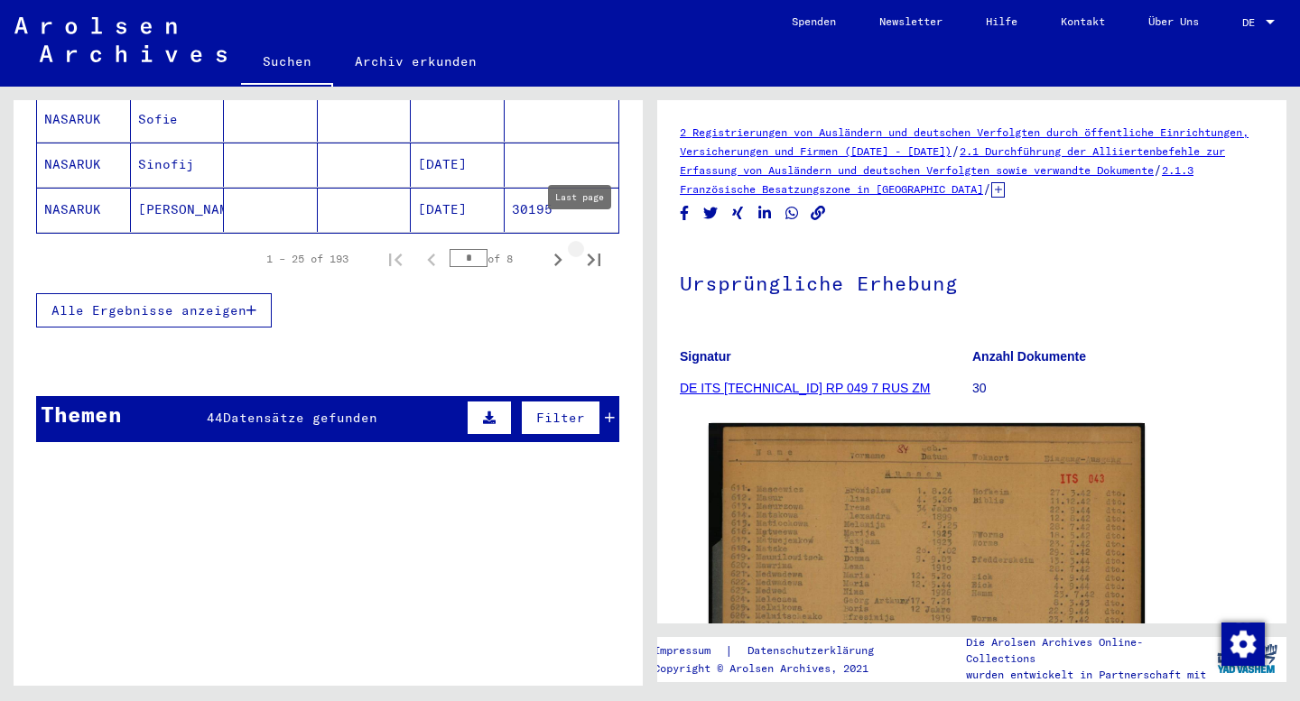
click at [581, 247] on icon "Last page" at bounding box center [593, 259] width 25 height 25
type input "*"
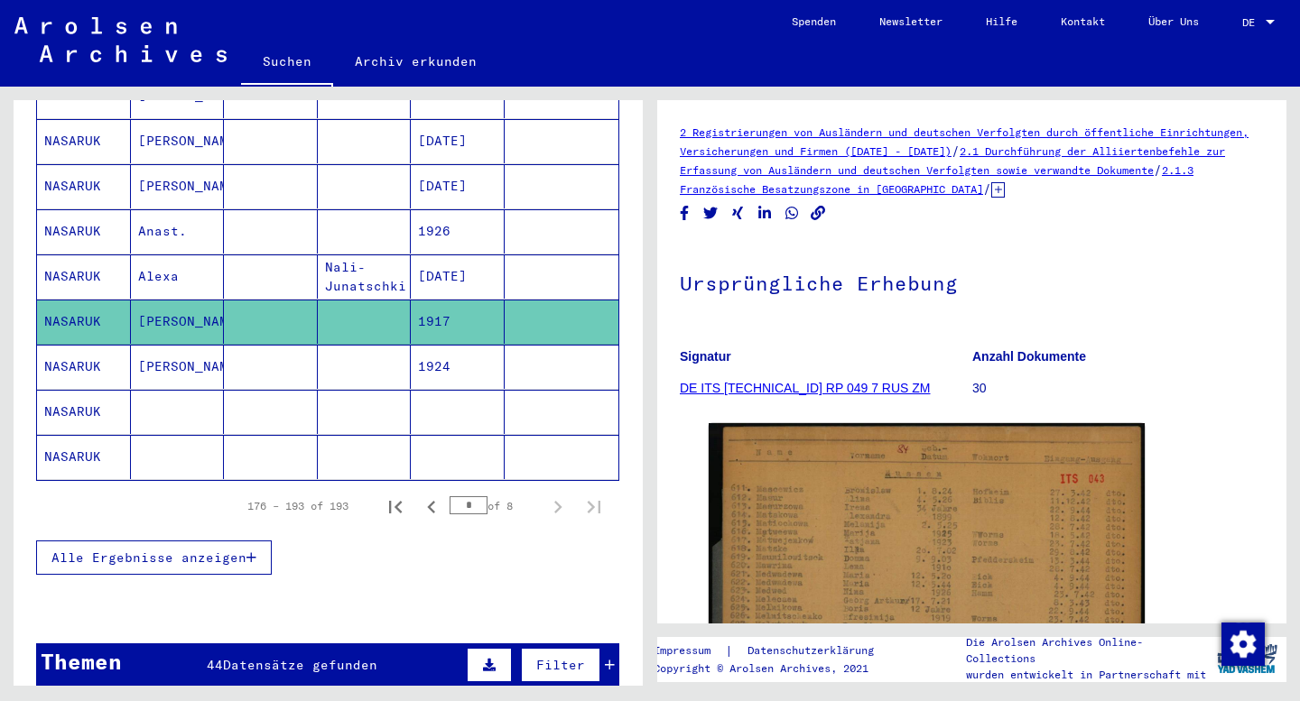
scroll to position [721, 0]
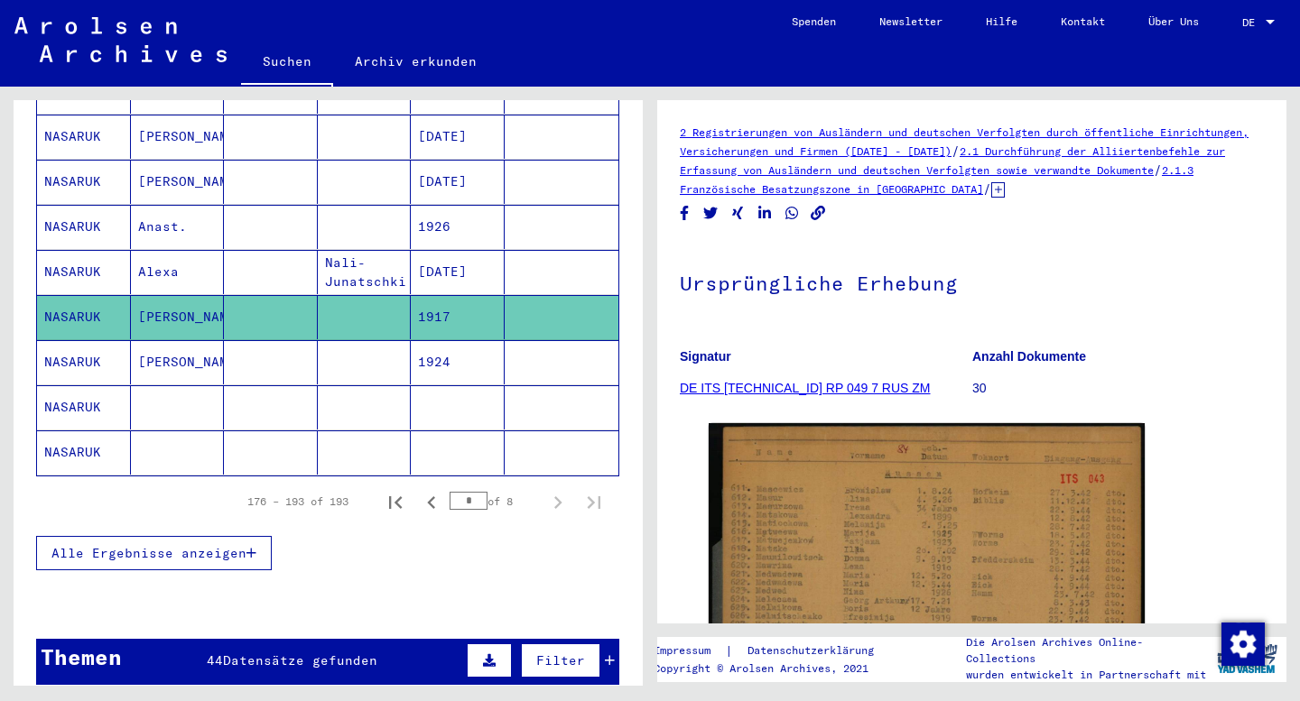
click at [179, 410] on mat-cell at bounding box center [178, 407] width 94 height 44
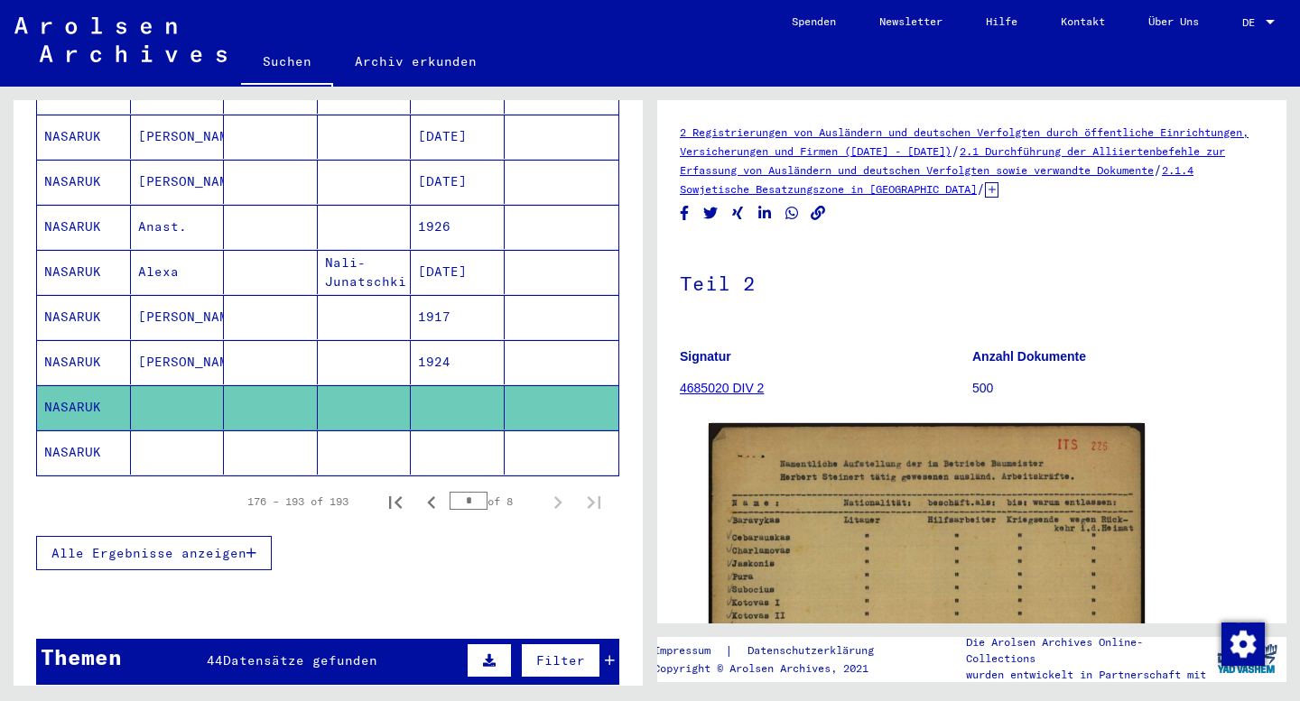
click at [998, 184] on icon at bounding box center [992, 189] width 14 height 15
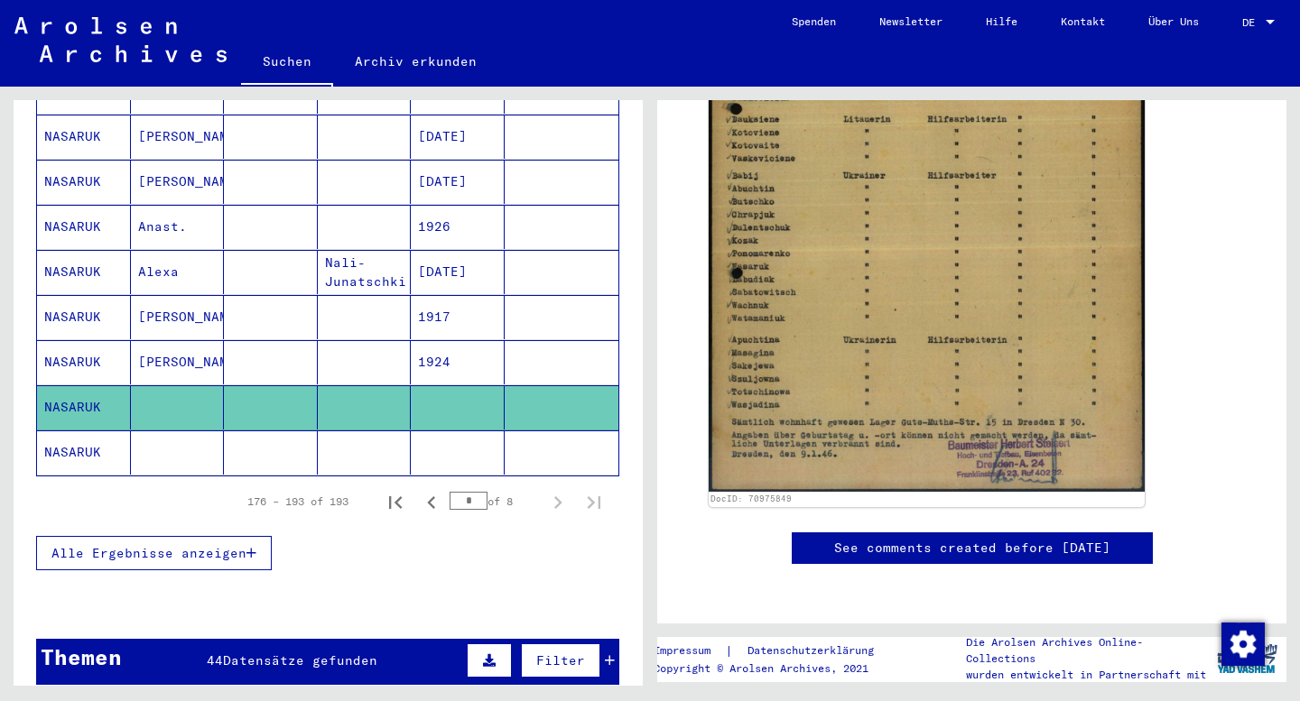
scroll to position [711, 0]
click at [183, 452] on mat-cell at bounding box center [178, 453] width 94 height 44
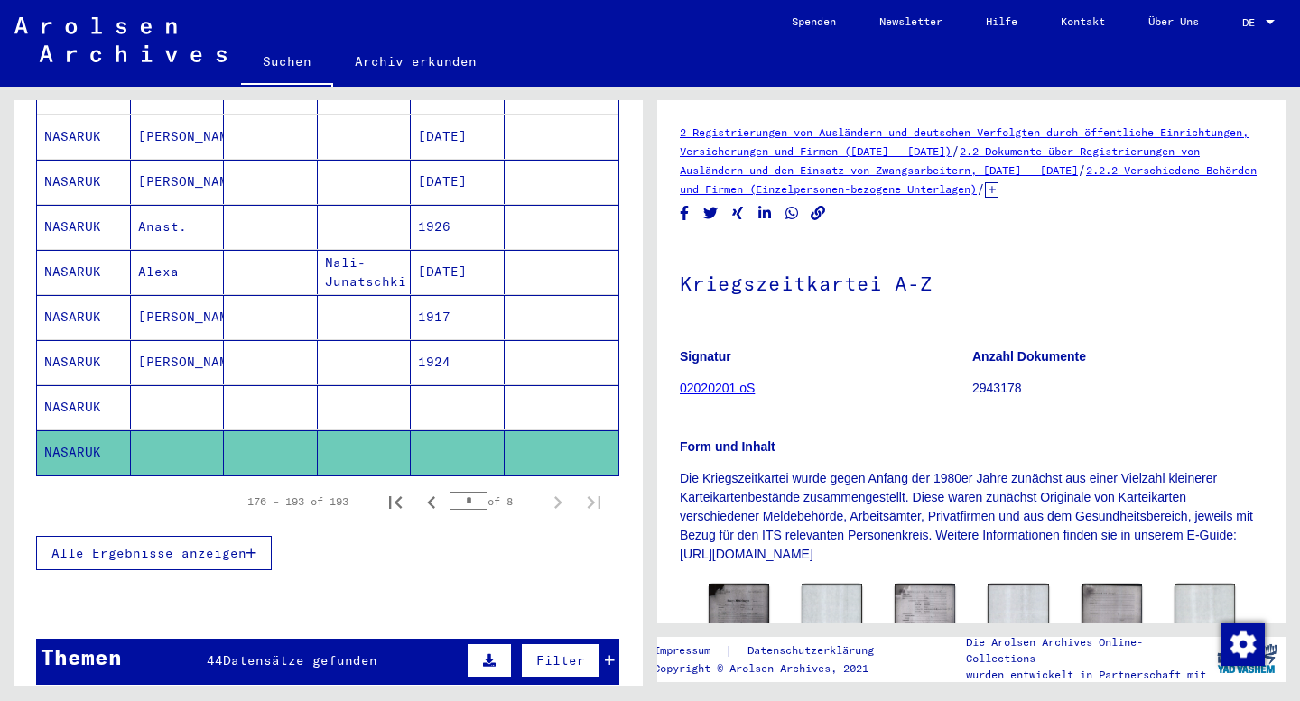
click at [998, 190] on icon at bounding box center [992, 189] width 14 height 15
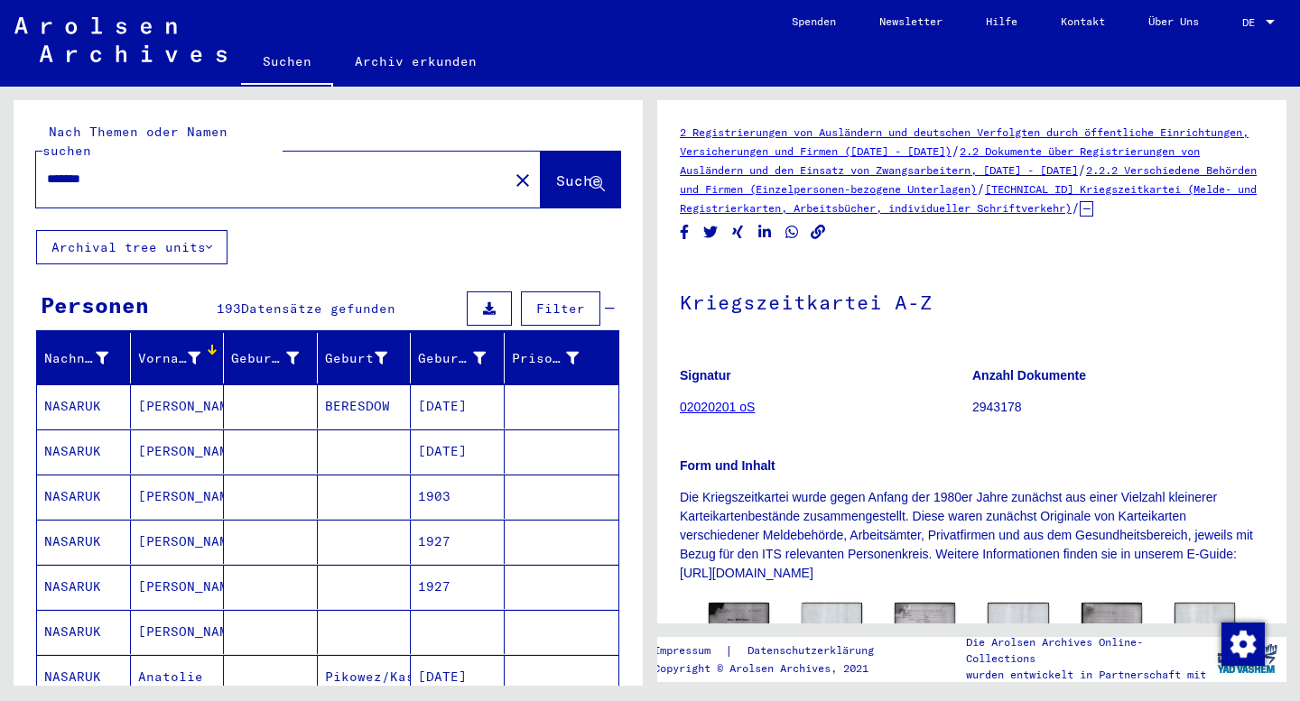
click at [122, 170] on input "*******" at bounding box center [272, 179] width 450 height 19
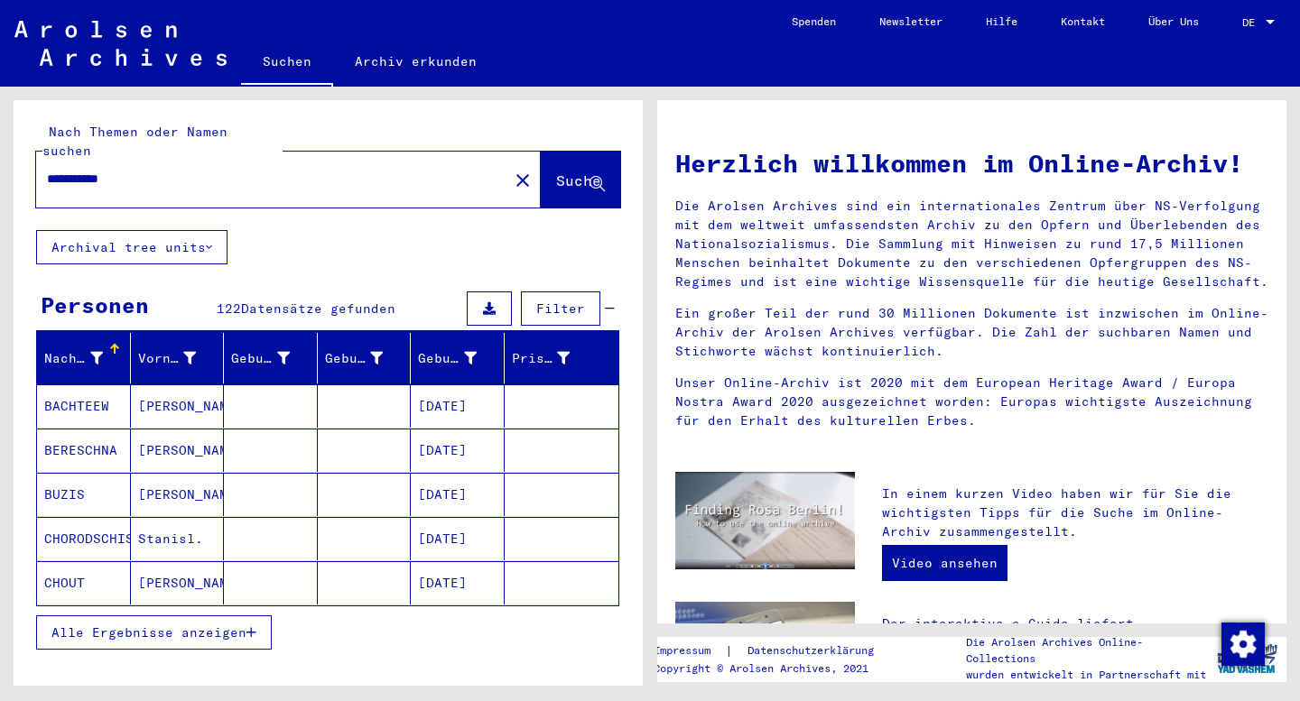
click at [105, 562] on mat-cell "CHOUT" at bounding box center [84, 583] width 94 height 43
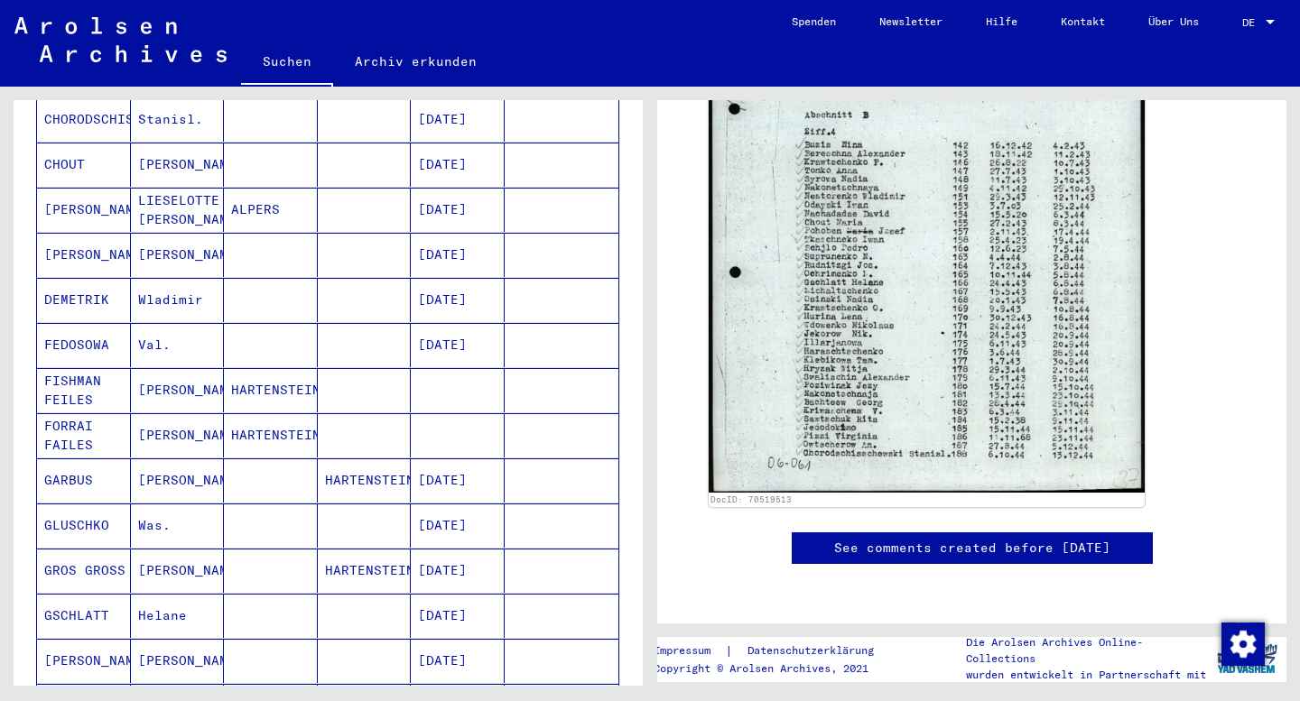
scroll to position [423, 0]
click at [369, 458] on mat-cell "HARTENSTEIN" at bounding box center [365, 480] width 94 height 44
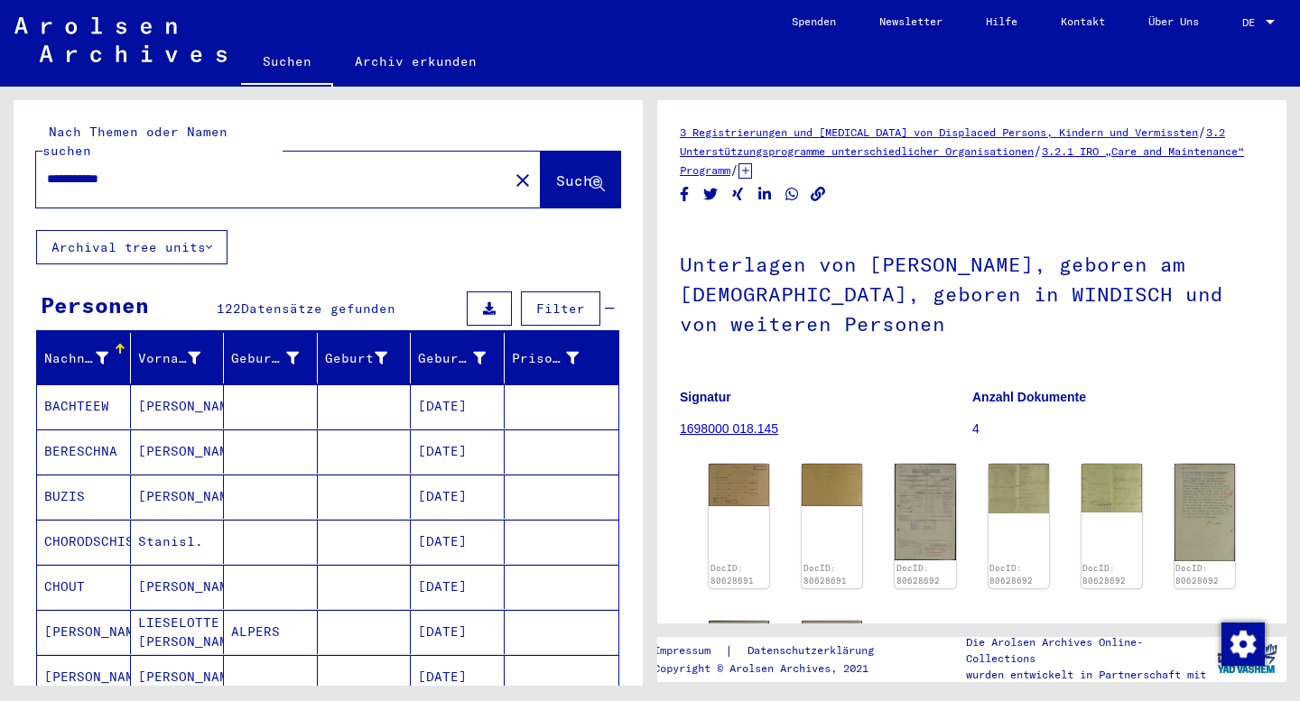
click at [113, 170] on input "**********" at bounding box center [272, 179] width 450 height 19
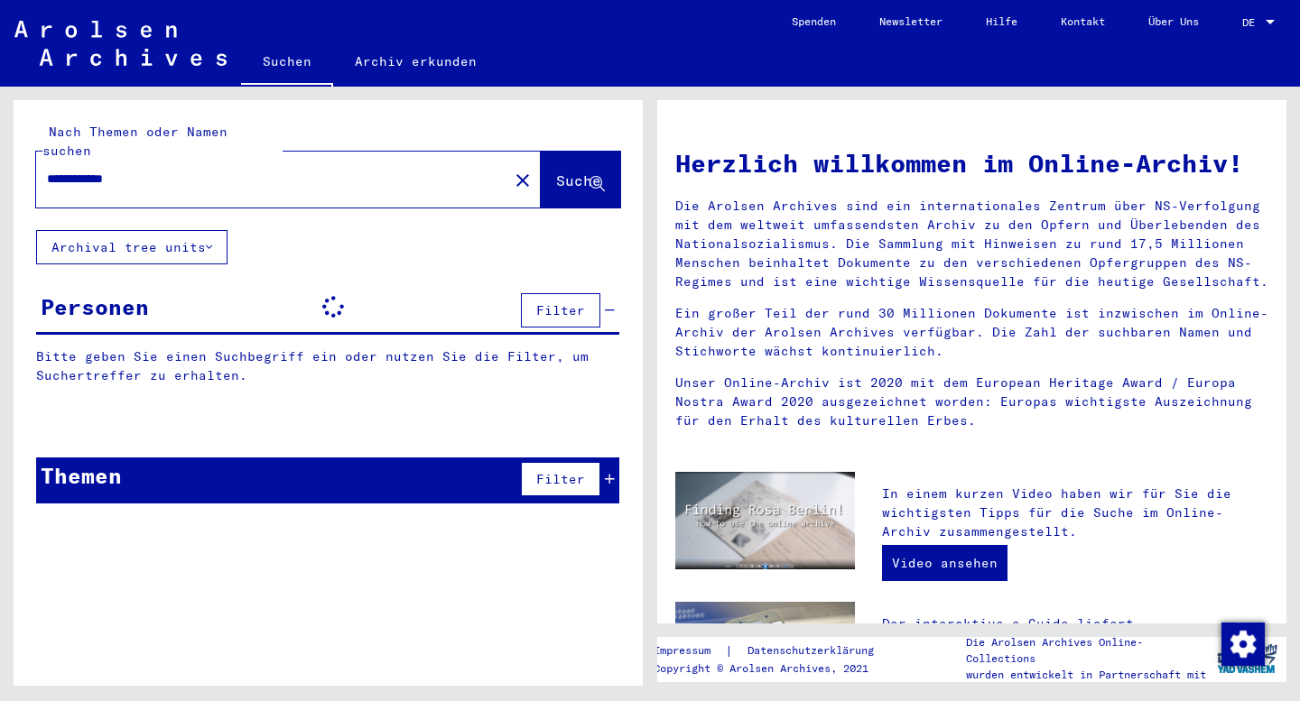
click at [170, 170] on input "**********" at bounding box center [267, 179] width 440 height 19
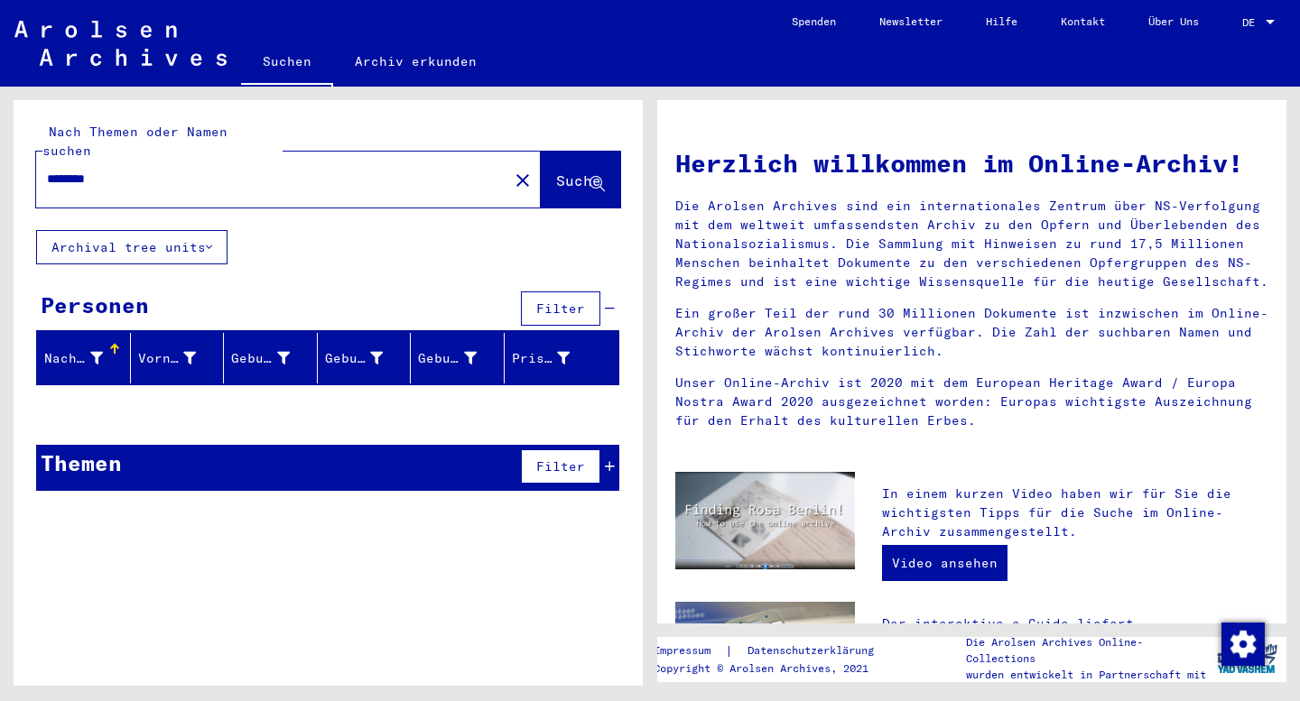
click at [229, 170] on input "********" at bounding box center [267, 179] width 440 height 19
type input "*********"
